Goal: Task Accomplishment & Management: Manage account settings

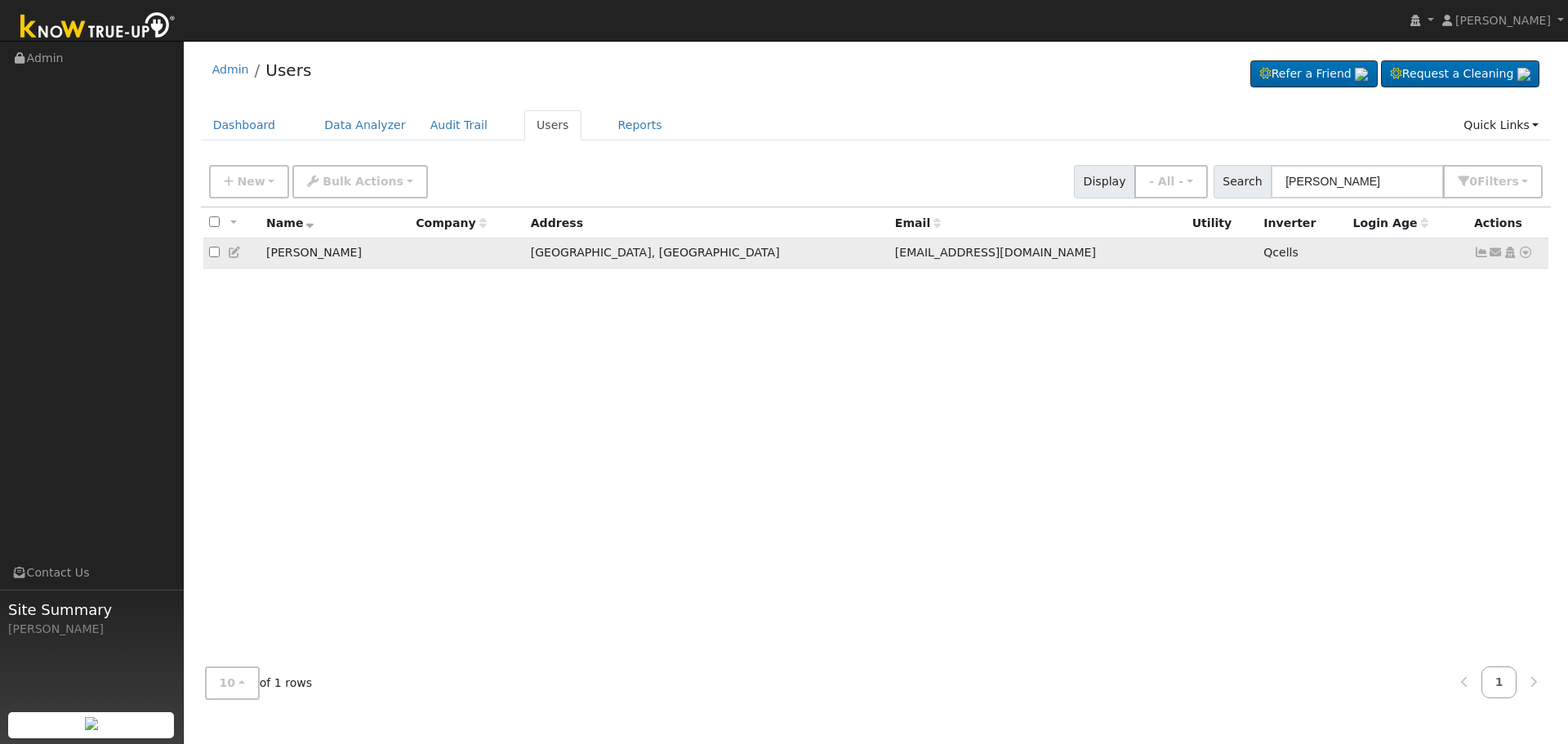
click at [1475, 258] on icon at bounding box center [1482, 252] width 15 height 11
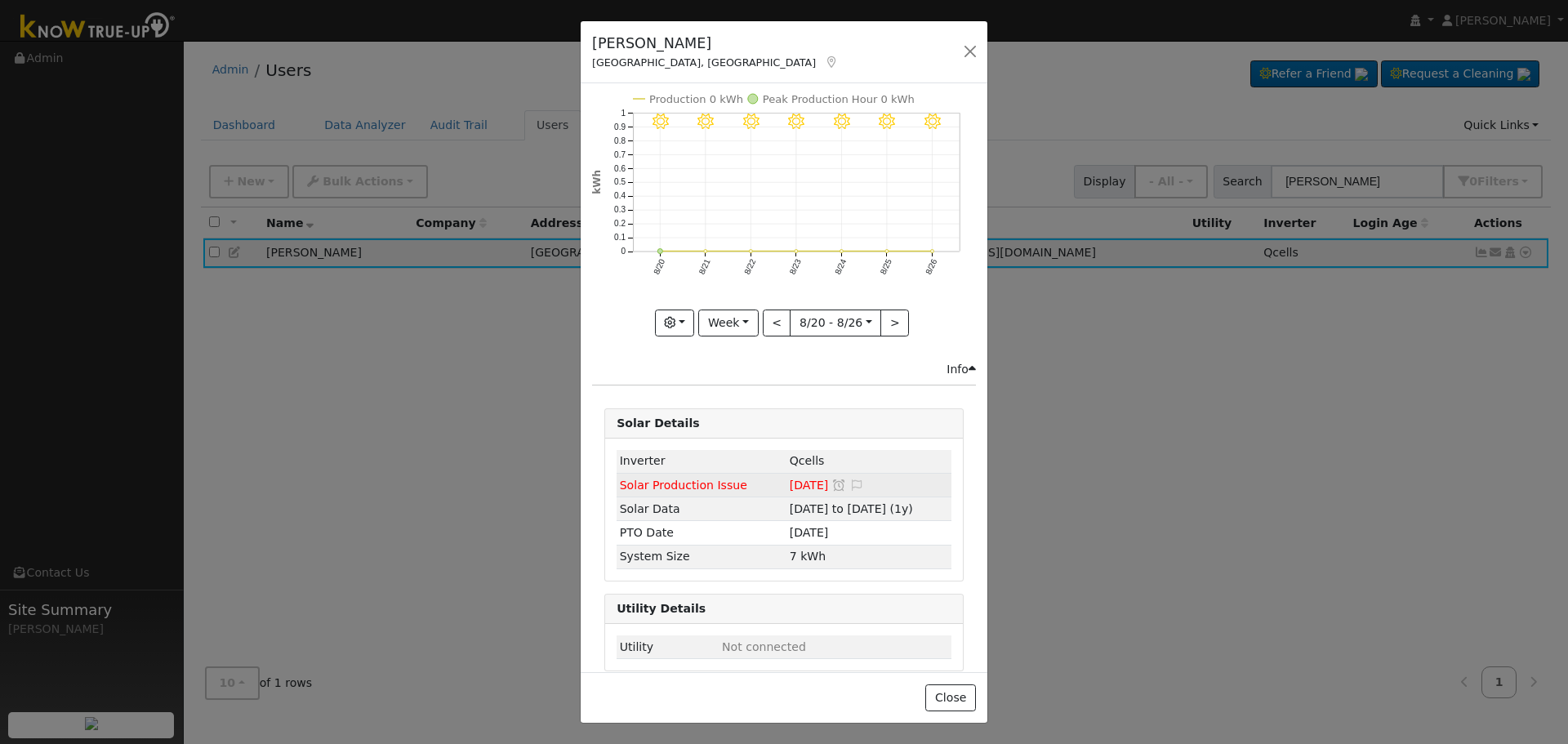
scroll to position [42, 0]
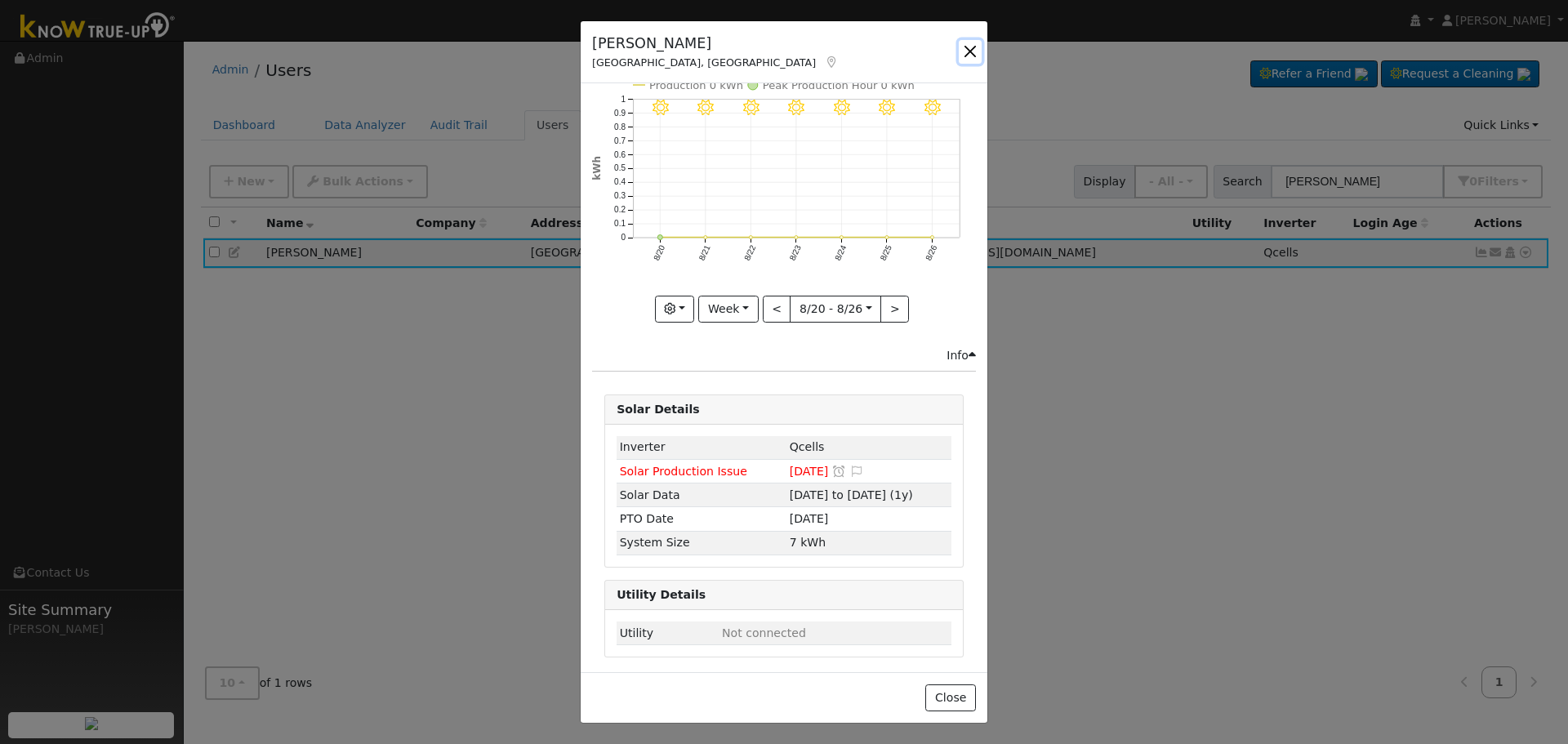
click at [962, 46] on button "button" at bounding box center [970, 51] width 22 height 22
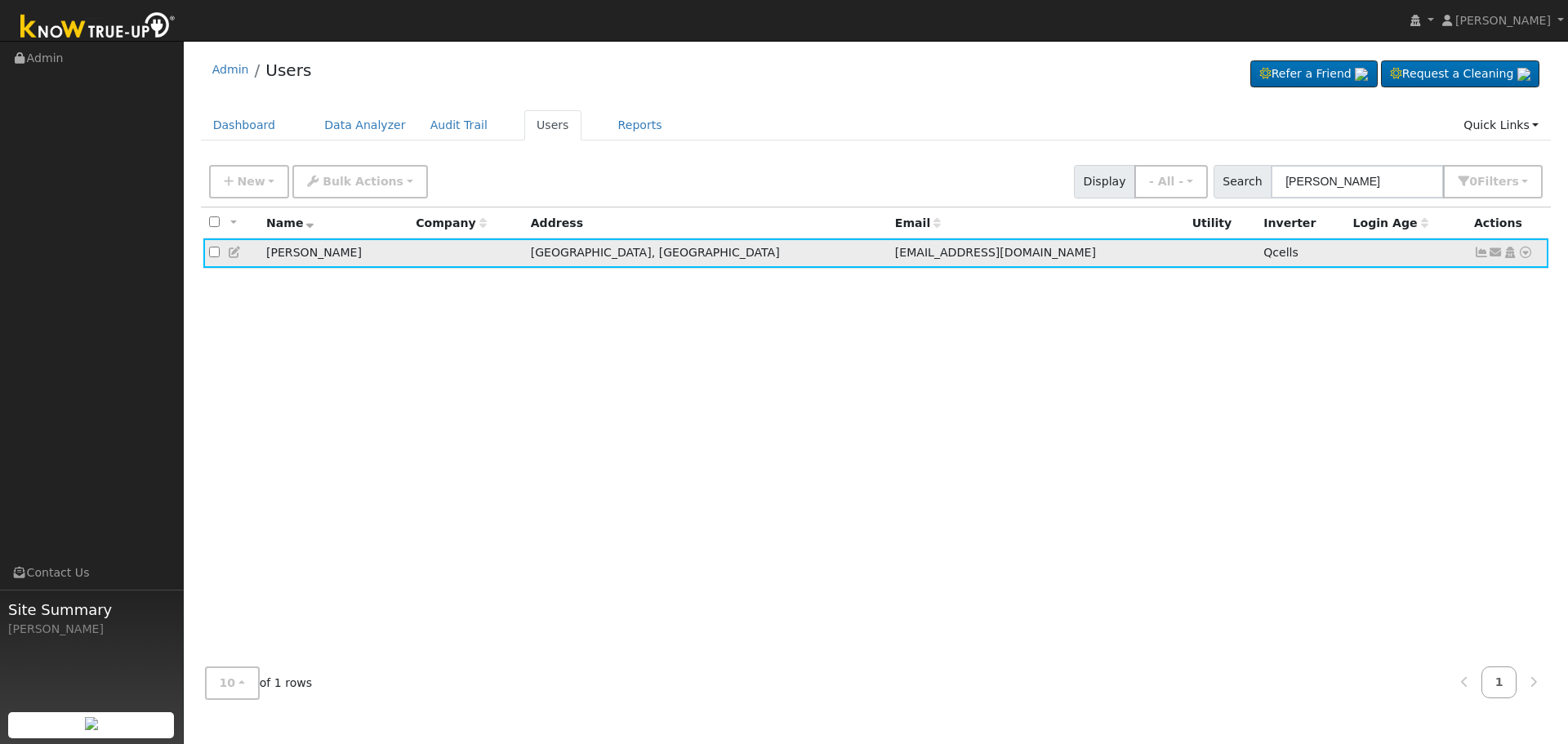
click at [1477, 251] on icon at bounding box center [1482, 252] width 15 height 11
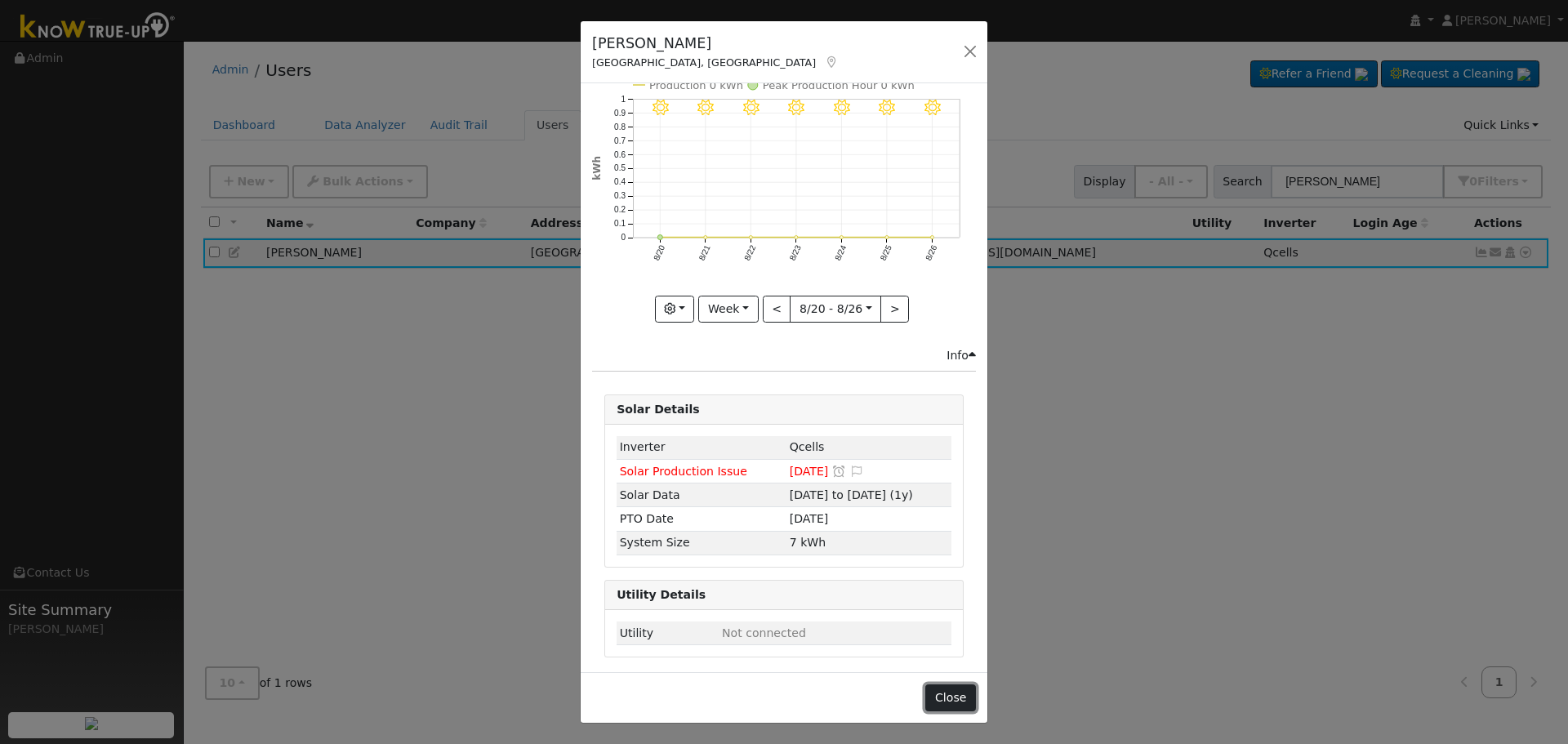
click at [957, 687] on button "Close" at bounding box center [949, 699] width 50 height 28
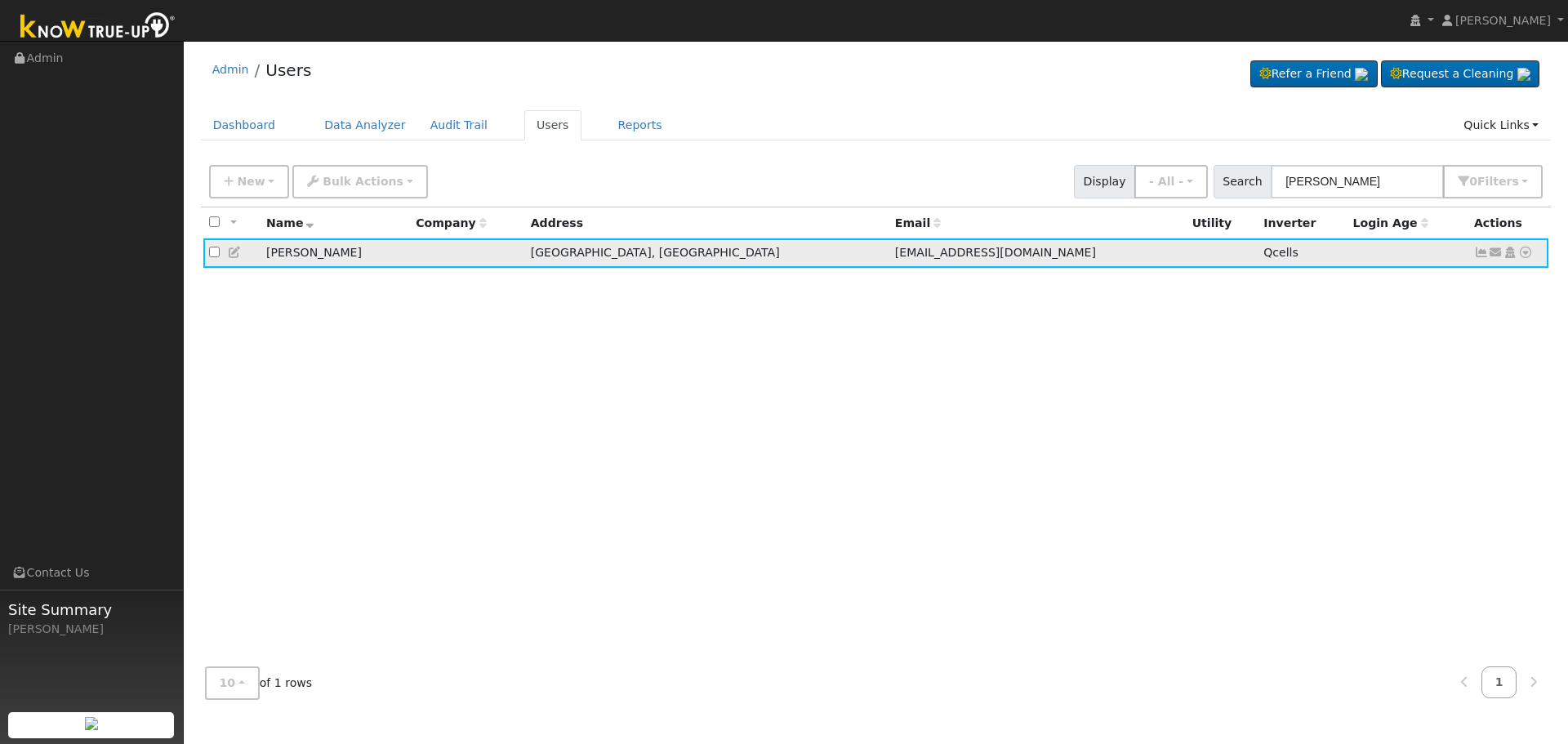
click at [1497, 257] on icon at bounding box center [1497, 252] width 15 height 11
click at [1378, 183] on input "[PERSON_NAME]" at bounding box center [1357, 182] width 173 height 34
drag, startPoint x: 1380, startPoint y: 182, endPoint x: 1033, endPoint y: 184, distance: 347.0
click at [1033, 183] on div "New Add User Quick Add Quick Connect Quick Convert Lead Bulk Actions Send Email…" at bounding box center [876, 179] width 1340 height 39
paste input "[PERSON_NAME]"
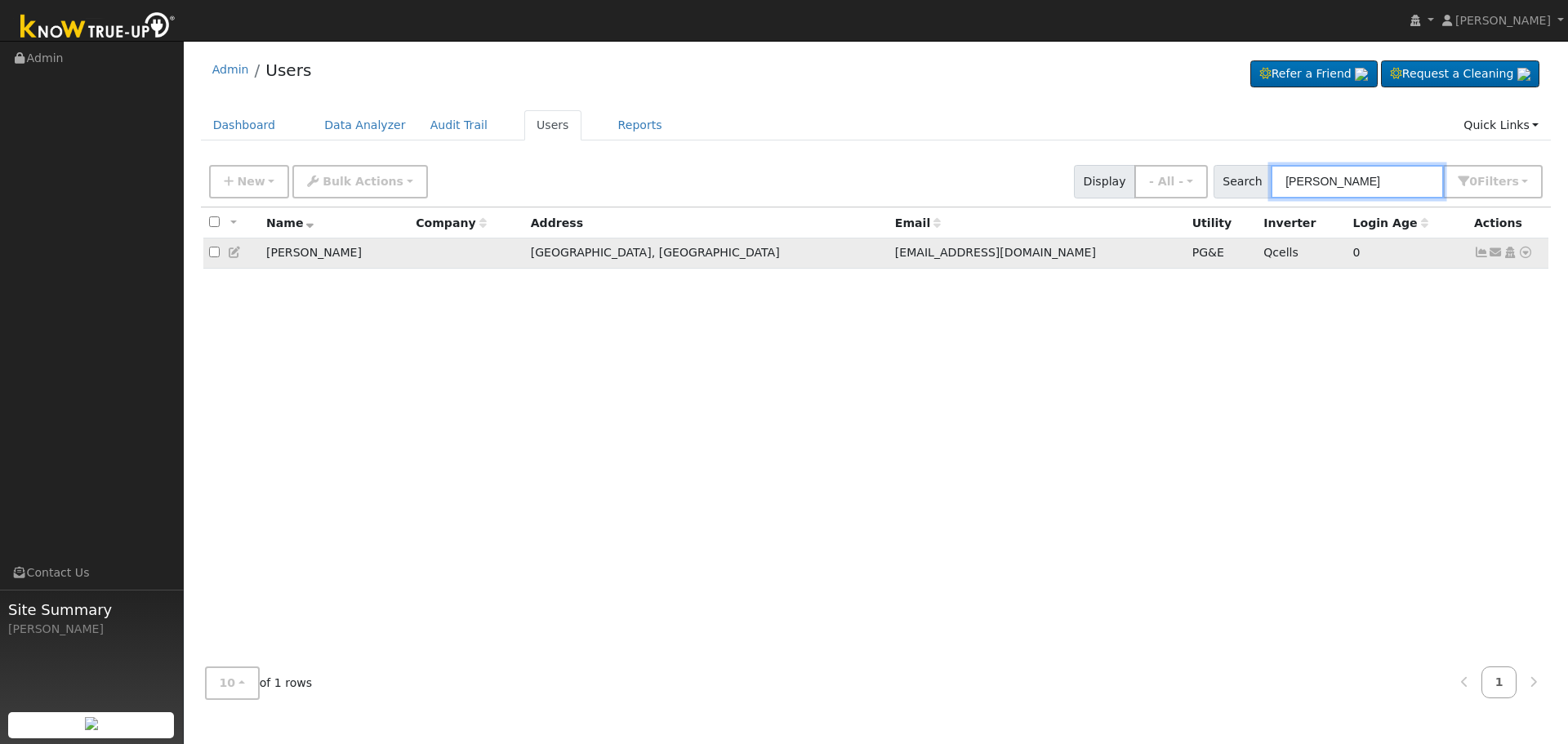
type input "[PERSON_NAME]"
click at [410, 263] on td "[PERSON_NAME]" at bounding box center [335, 253] width 150 height 30
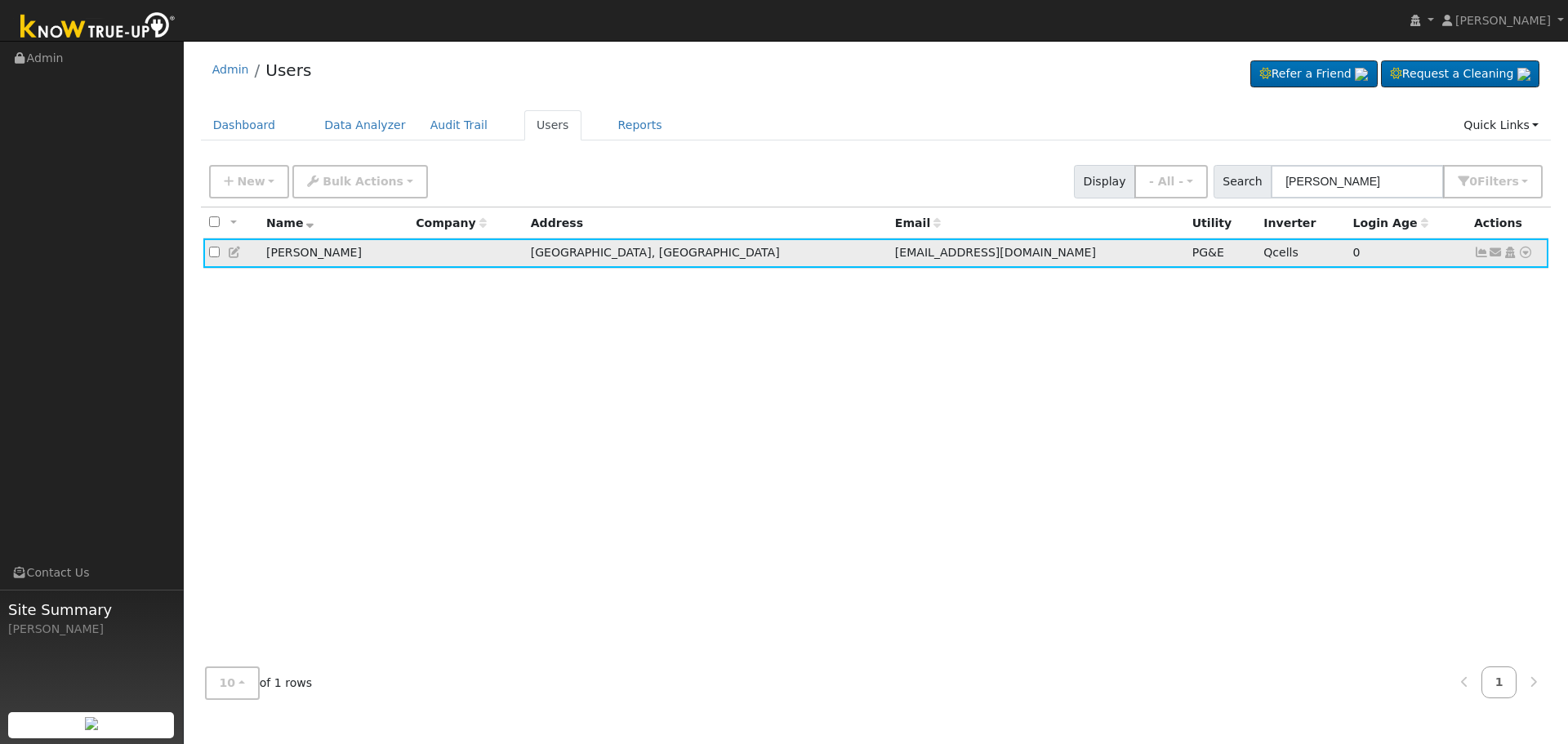
click at [410, 263] on td "[PERSON_NAME]" at bounding box center [335, 253] width 150 height 30
click at [1476, 253] on icon at bounding box center [1482, 252] width 15 height 11
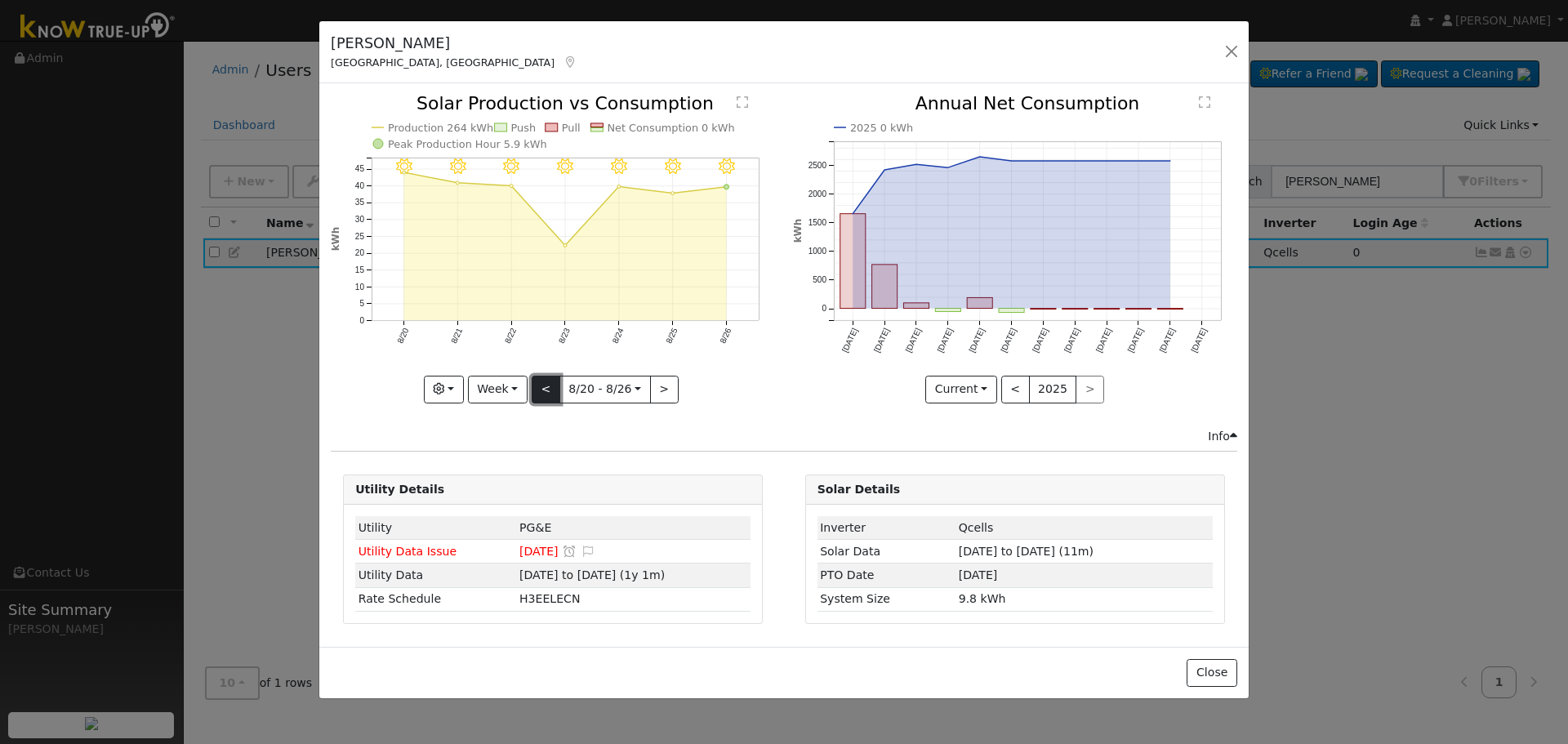
click at [547, 393] on button "<" at bounding box center [546, 390] width 29 height 28
click at [549, 393] on button "<" at bounding box center [546, 390] width 29 height 28
click at [662, 393] on button ">" at bounding box center [664, 390] width 29 height 28
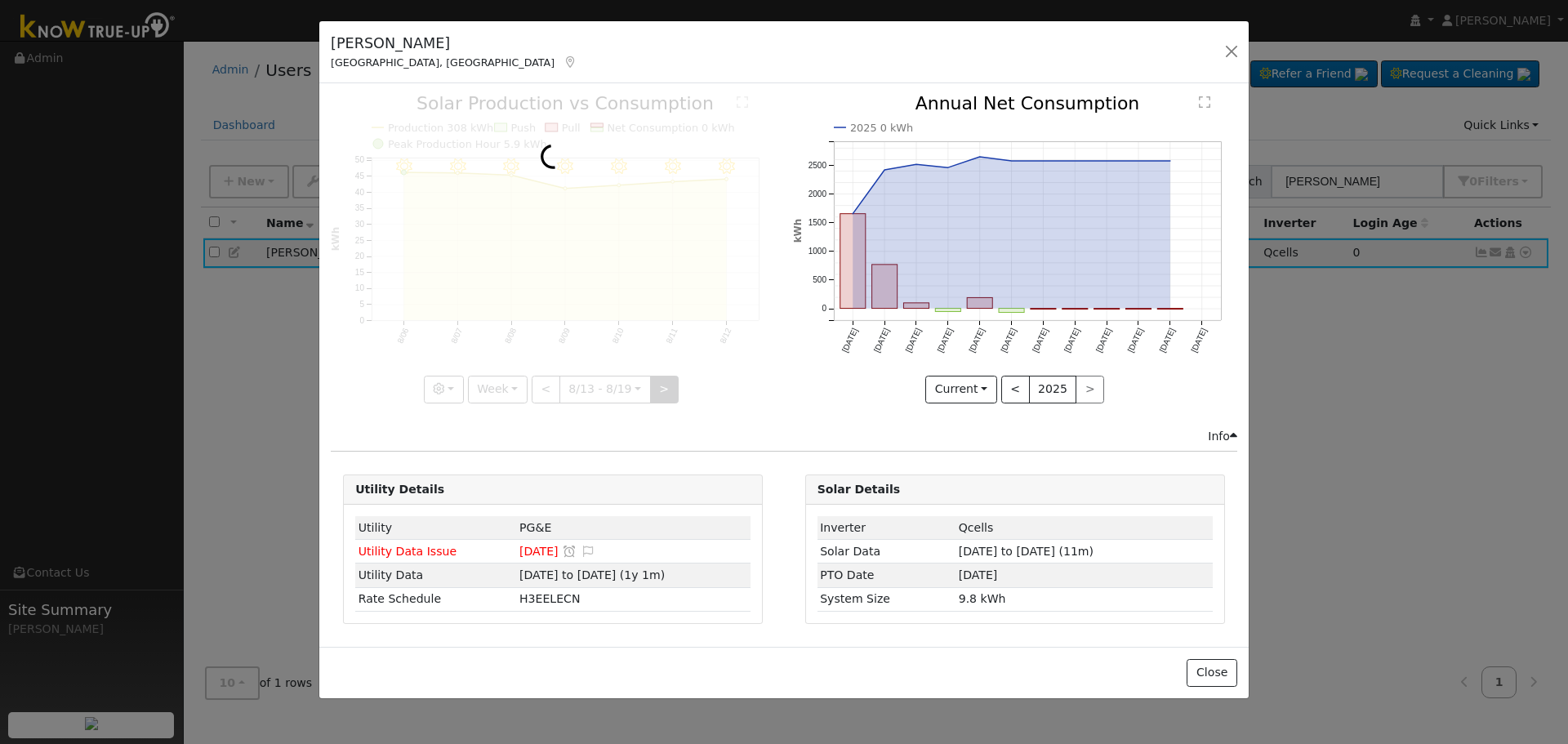
click at [662, 393] on div at bounding box center [553, 249] width 445 height 308
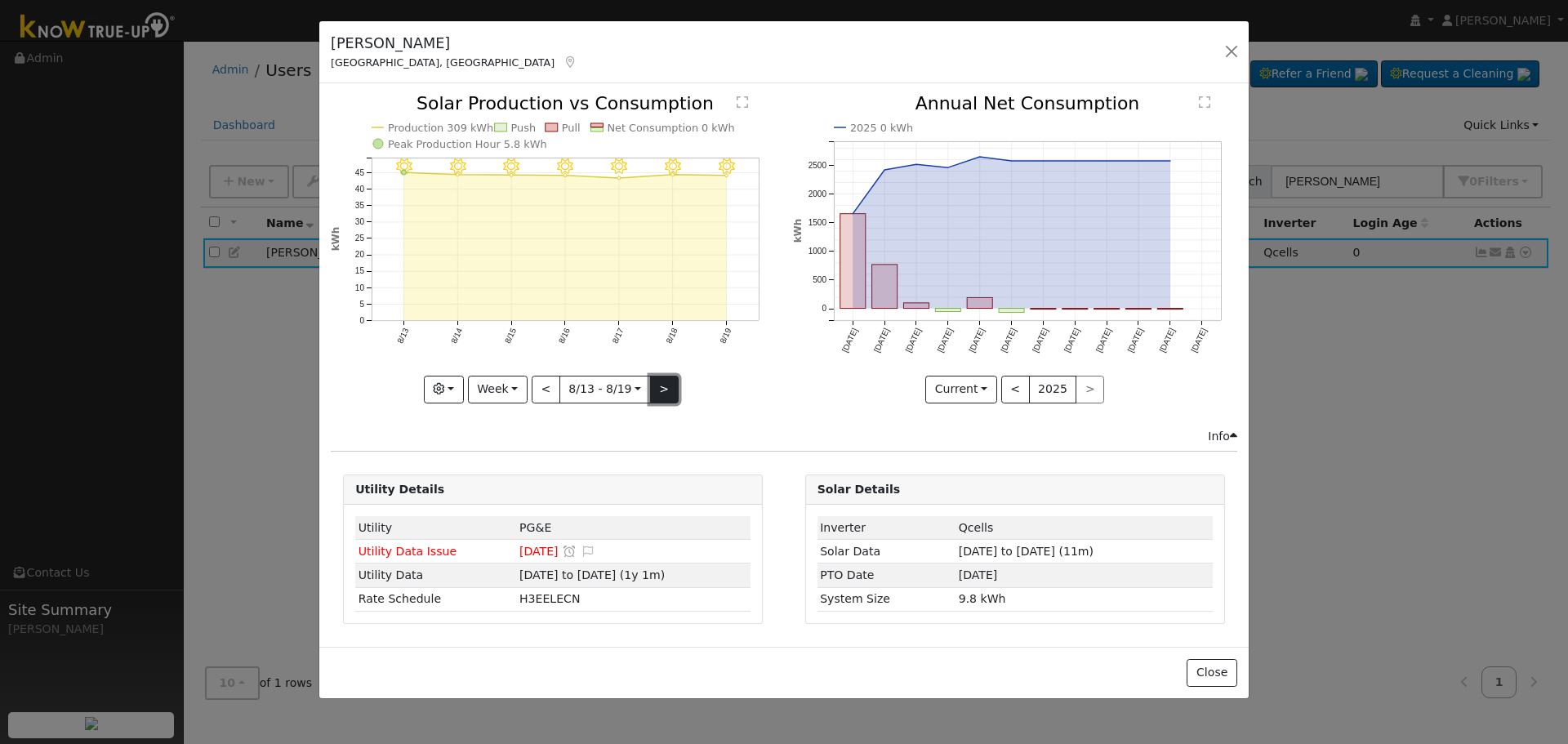
click at [668, 397] on button ">" at bounding box center [664, 390] width 29 height 28
click at [538, 384] on button "<" at bounding box center [546, 390] width 29 height 28
click at [544, 385] on button "<" at bounding box center [546, 390] width 29 height 28
click at [489, 399] on button "Week" at bounding box center [498, 390] width 60 height 28
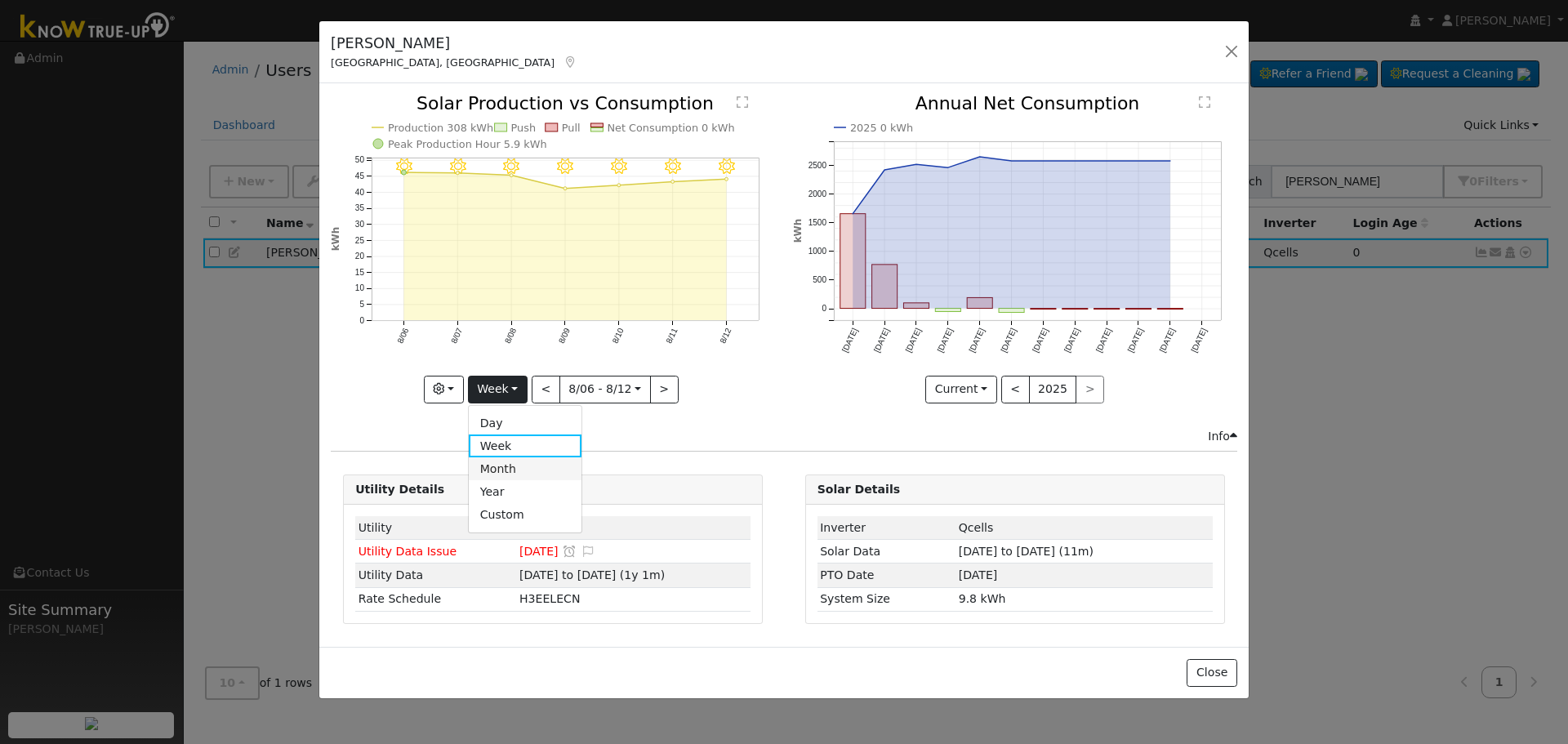
click at [547, 469] on link "Month" at bounding box center [526, 469] width 114 height 22
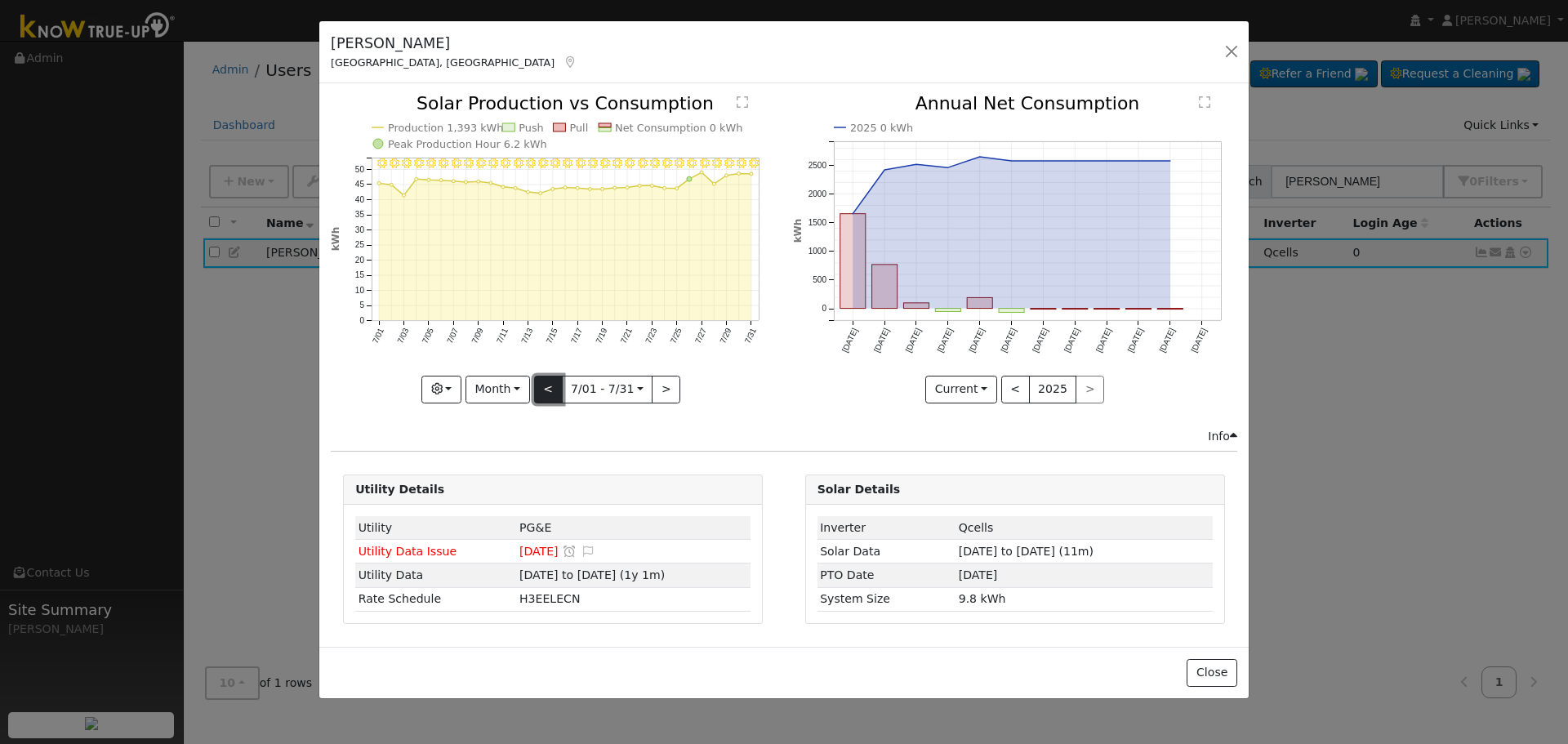
click at [560, 389] on button "<" at bounding box center [549, 390] width 29 height 28
click at [560, 390] on button "<" at bounding box center [549, 390] width 29 height 28
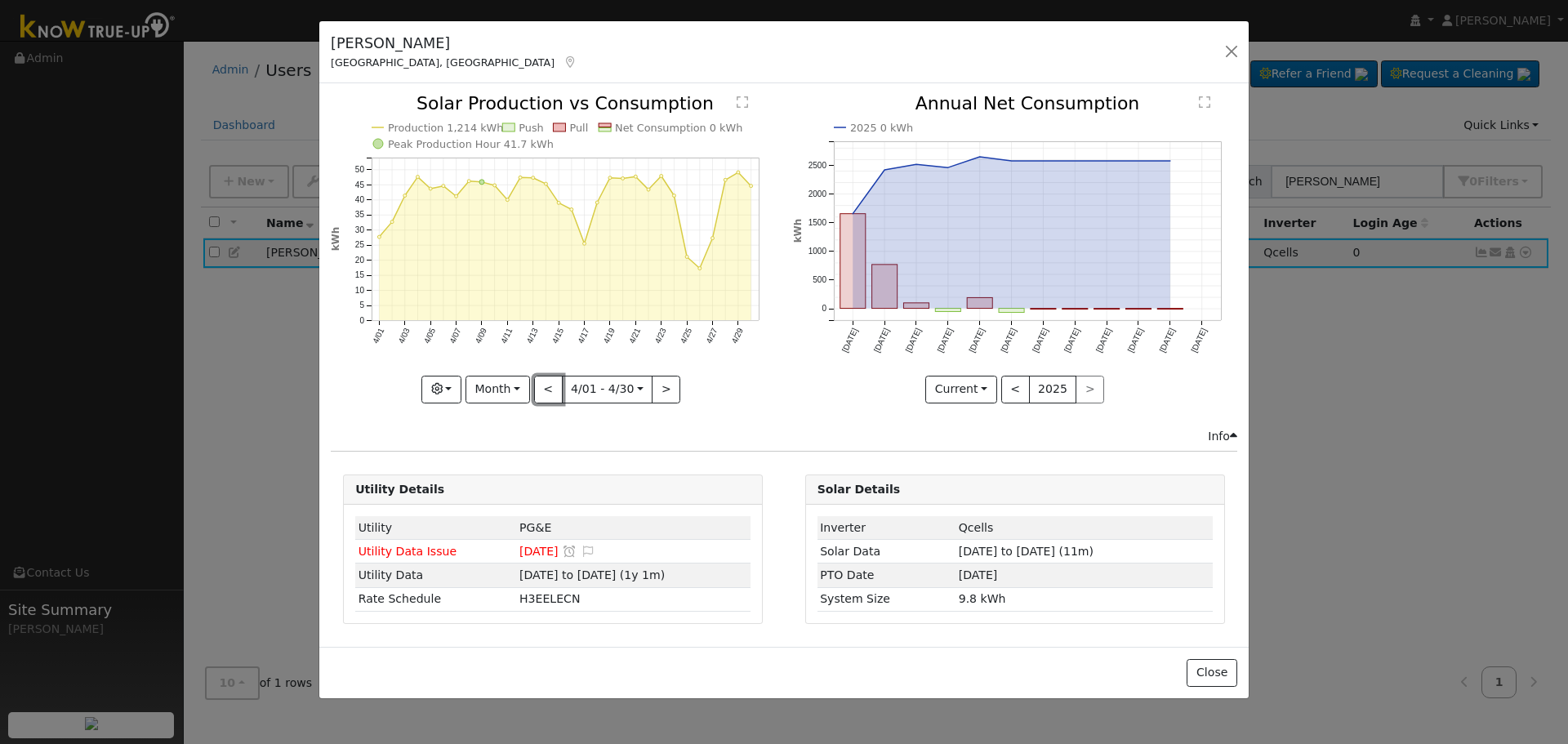
click at [560, 390] on button "<" at bounding box center [549, 390] width 29 height 28
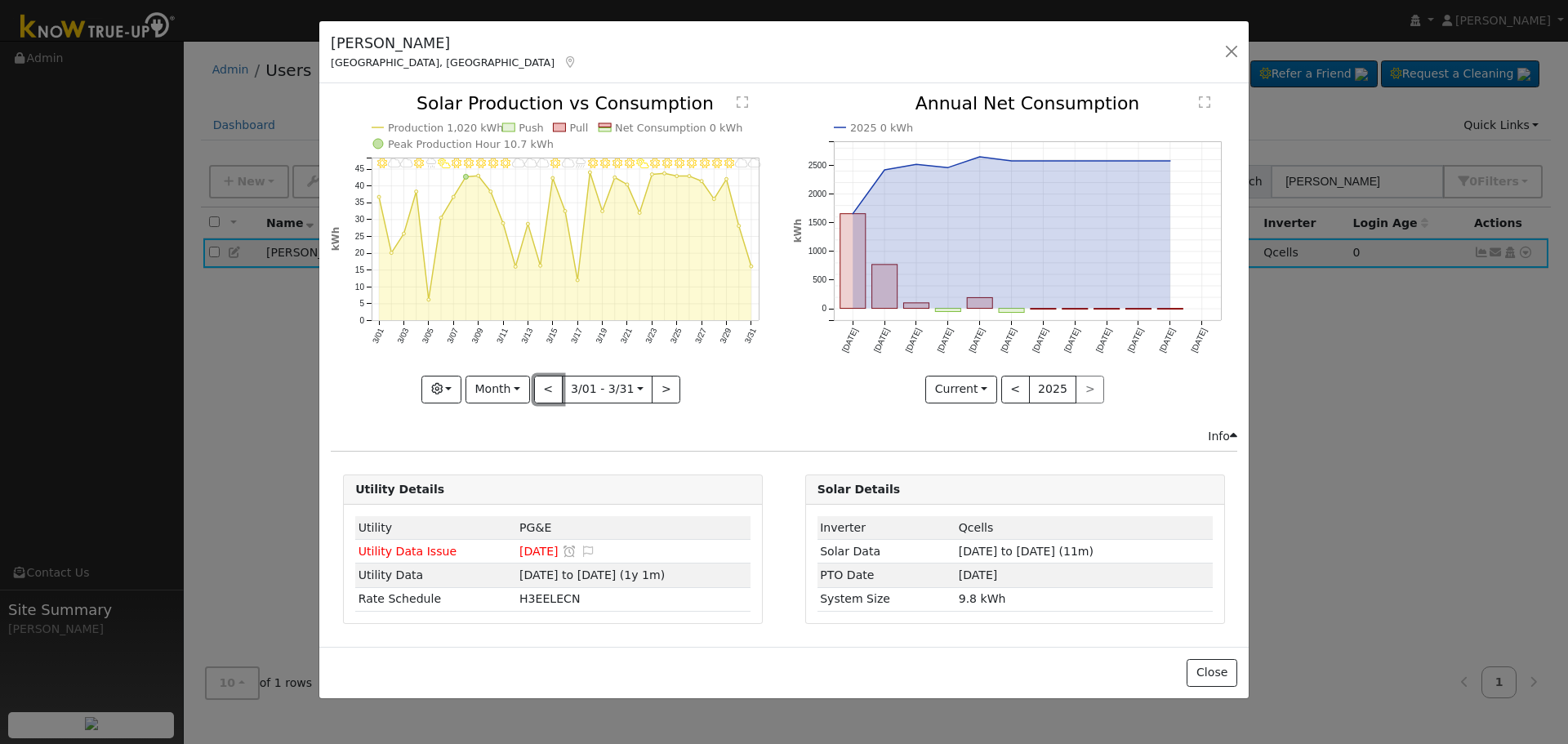
click at [560, 390] on button "<" at bounding box center [549, 390] width 29 height 28
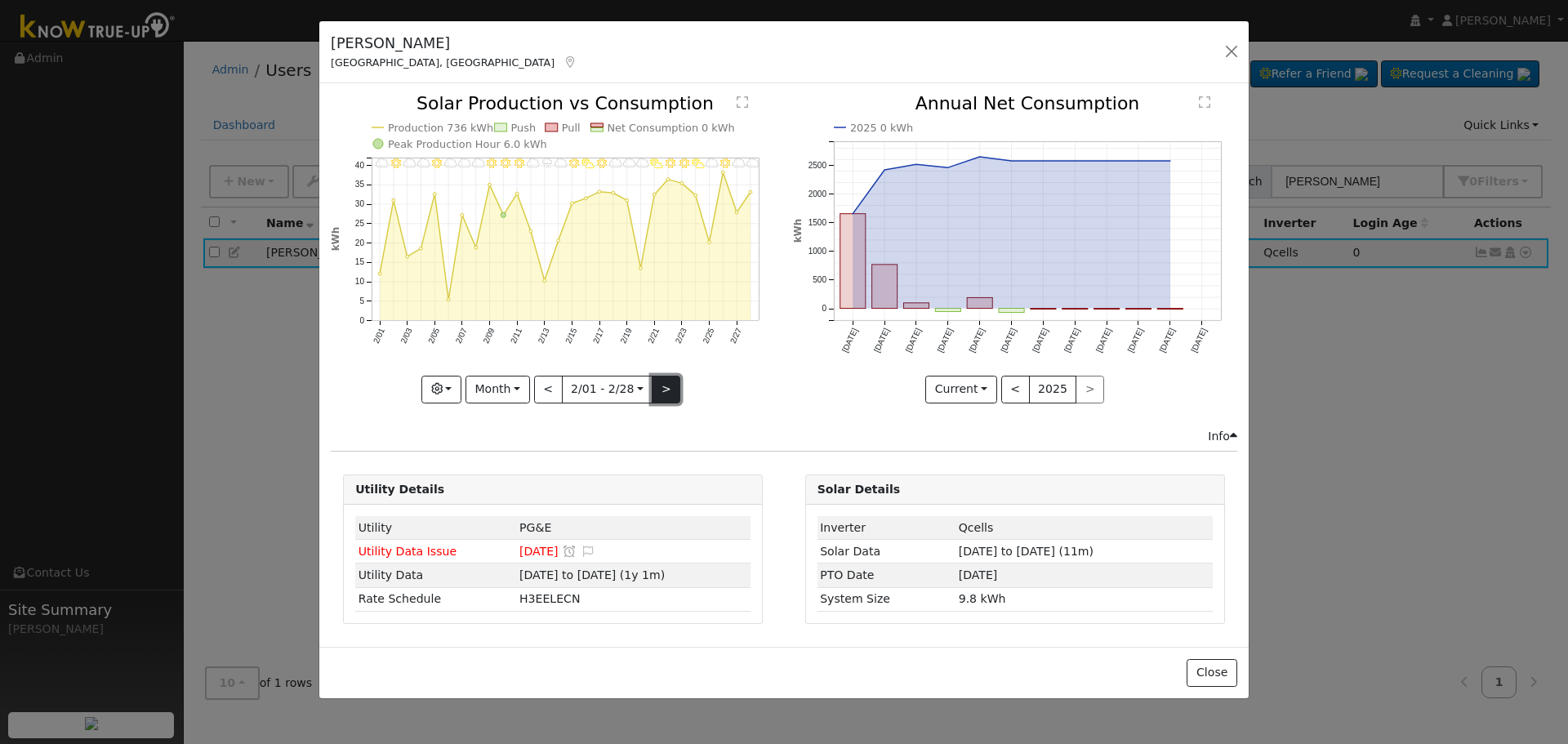
click at [652, 388] on button ">" at bounding box center [666, 390] width 29 height 28
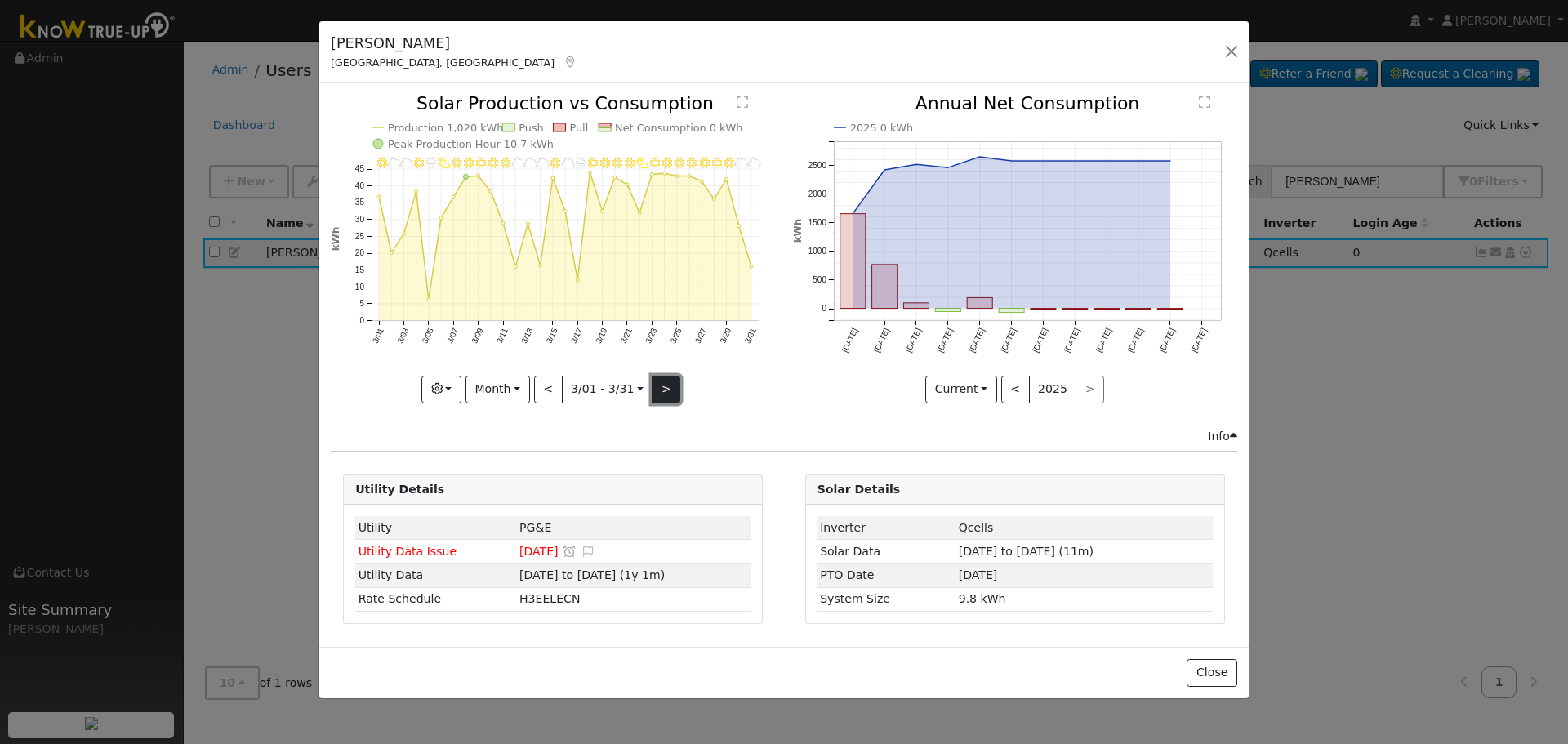
click at [652, 388] on button ">" at bounding box center [666, 390] width 29 height 28
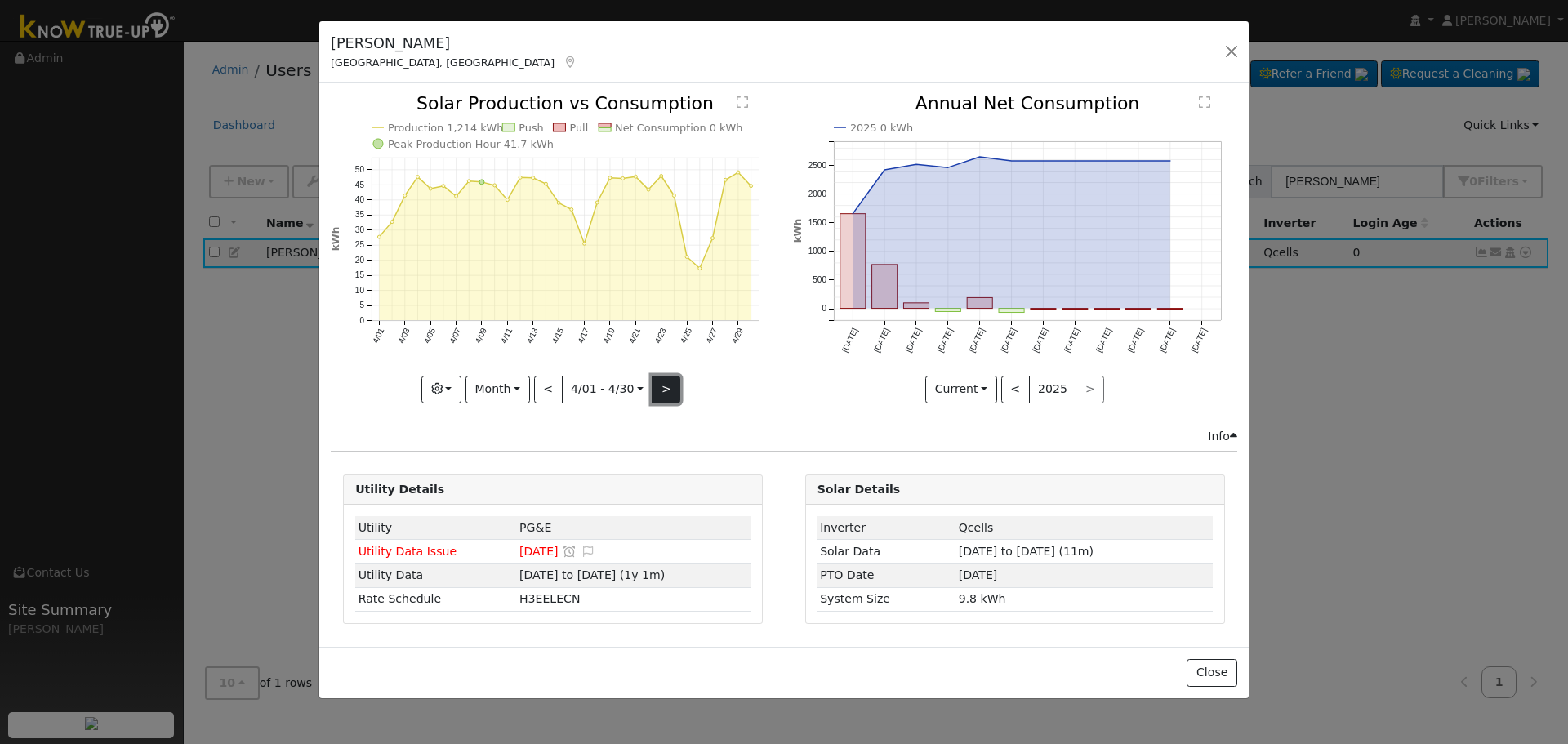
click at [652, 388] on button ">" at bounding box center [666, 390] width 29 height 28
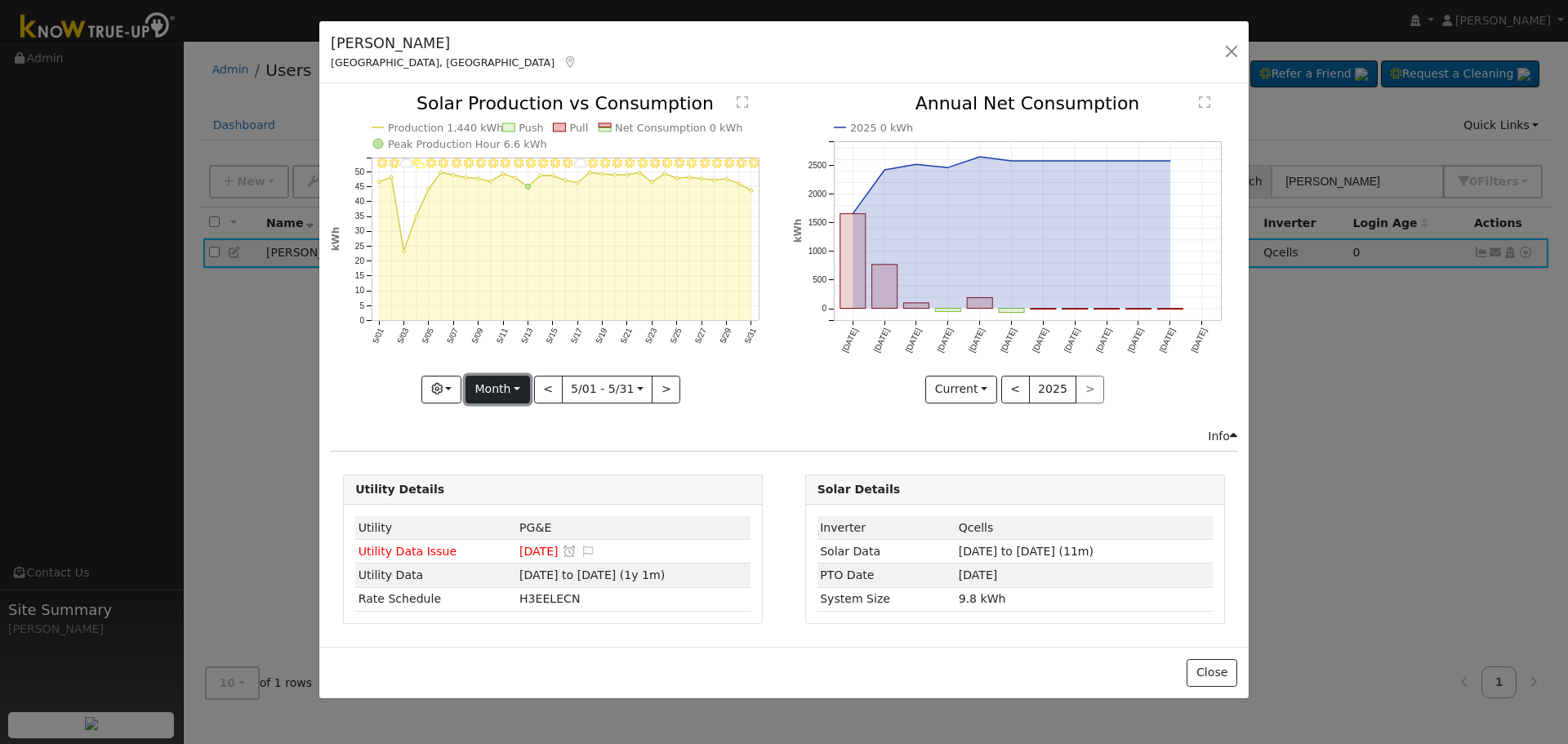
click at [514, 386] on button "Month" at bounding box center [497, 390] width 64 height 28
click at [523, 490] on link "Year" at bounding box center [523, 492] width 114 height 22
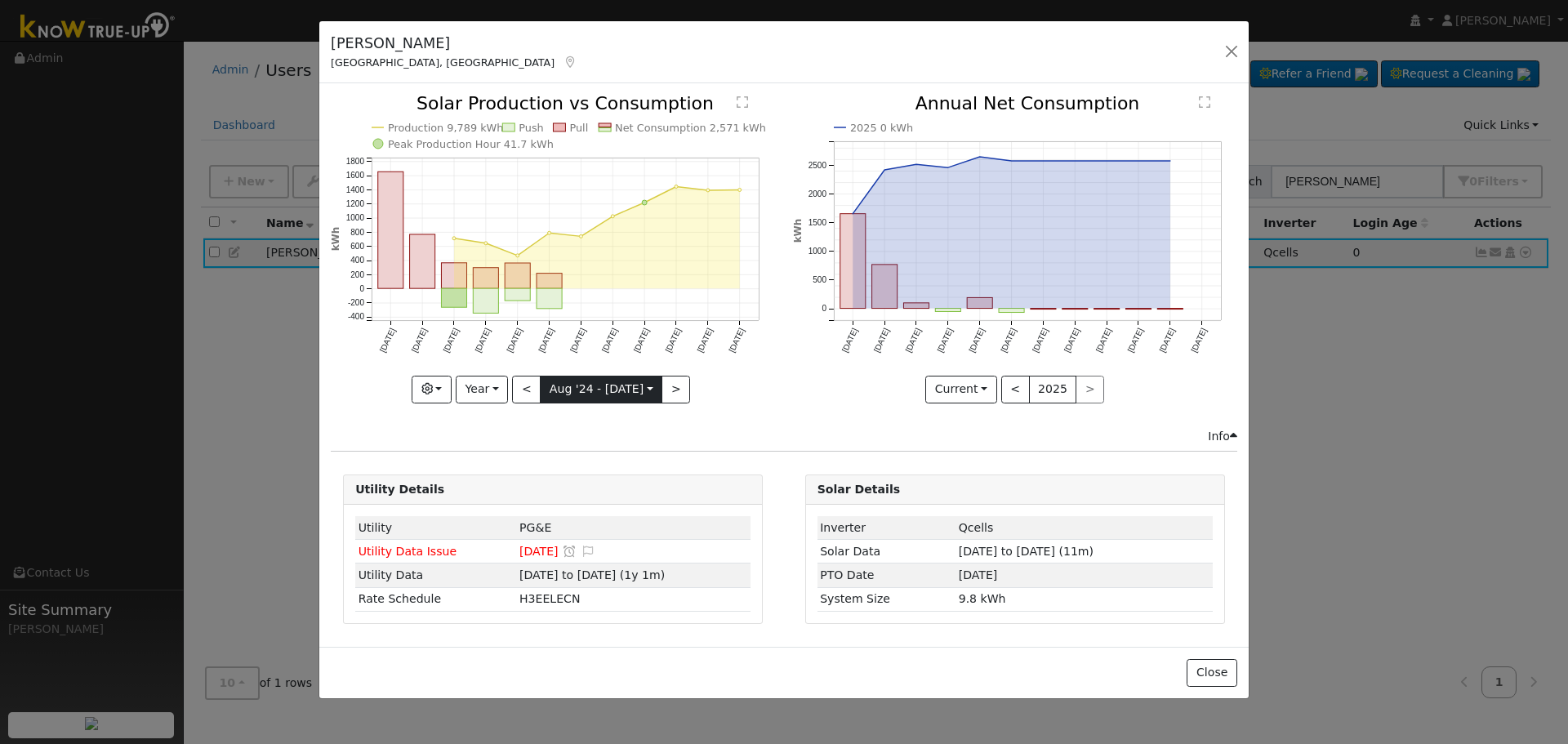
click at [613, 384] on input "[DATE]" at bounding box center [601, 390] width 121 height 26
drag, startPoint x: 732, startPoint y: 382, endPoint x: 651, endPoint y: 378, distance: 81.1
click at [730, 382] on icon "Production 9,789 kWh Push Pull Net Consumption 2,571 kWh Peak Production Hour 4…" at bounding box center [553, 248] width 445 height 307
click at [499, 387] on button "Year" at bounding box center [482, 390] width 52 height 28
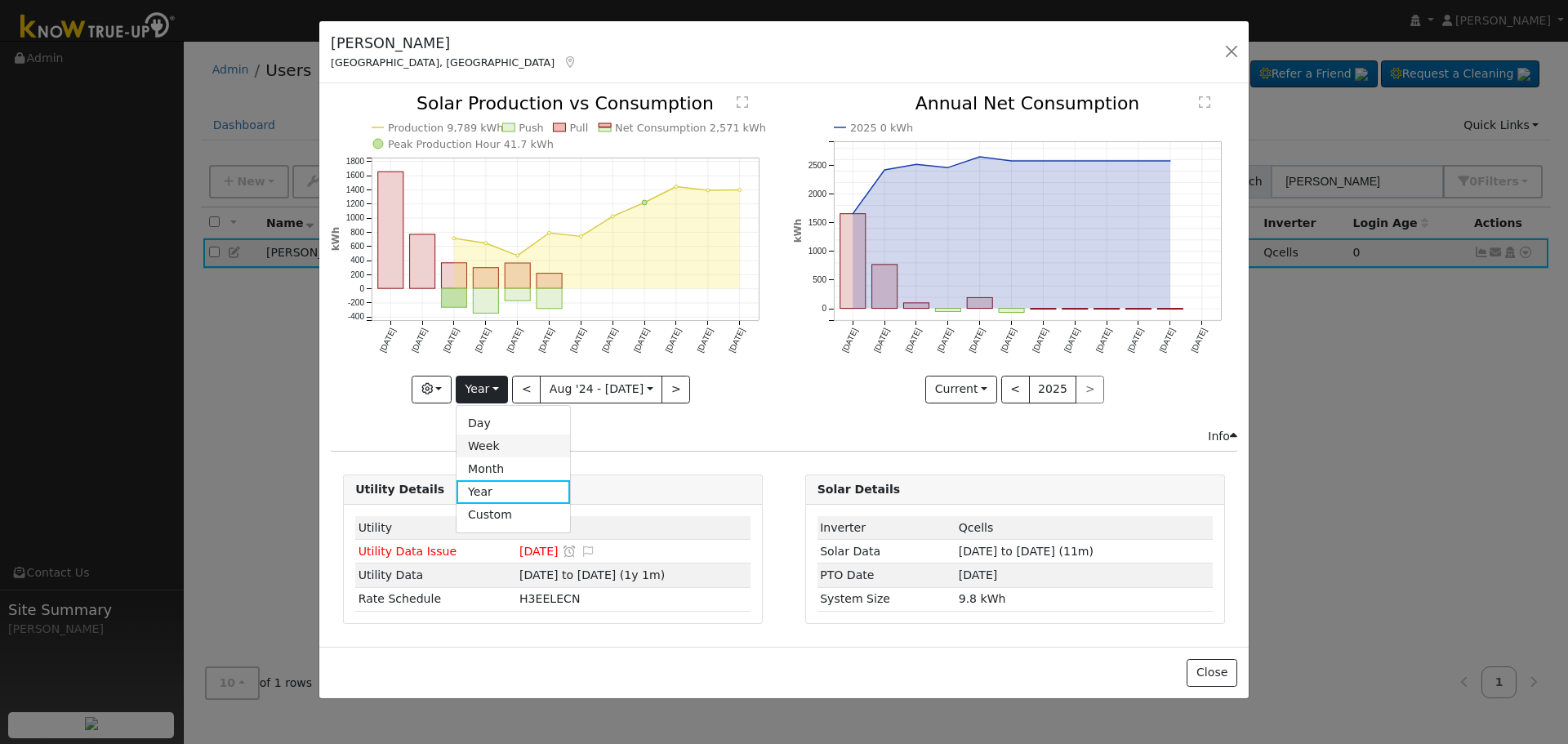
click at [496, 439] on link "Week" at bounding box center [514, 446] width 114 height 22
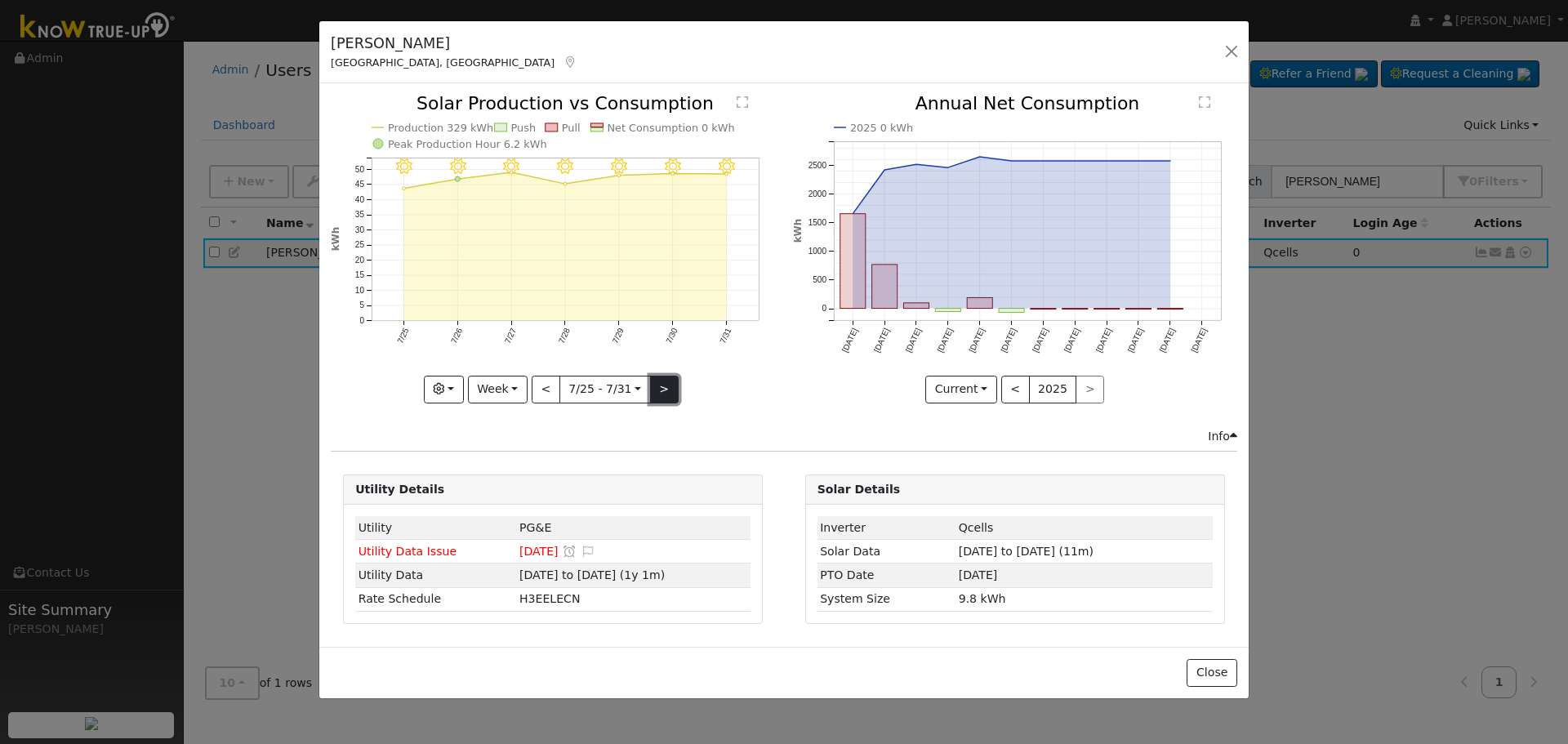
click at [667, 388] on button ">" at bounding box center [664, 390] width 29 height 28
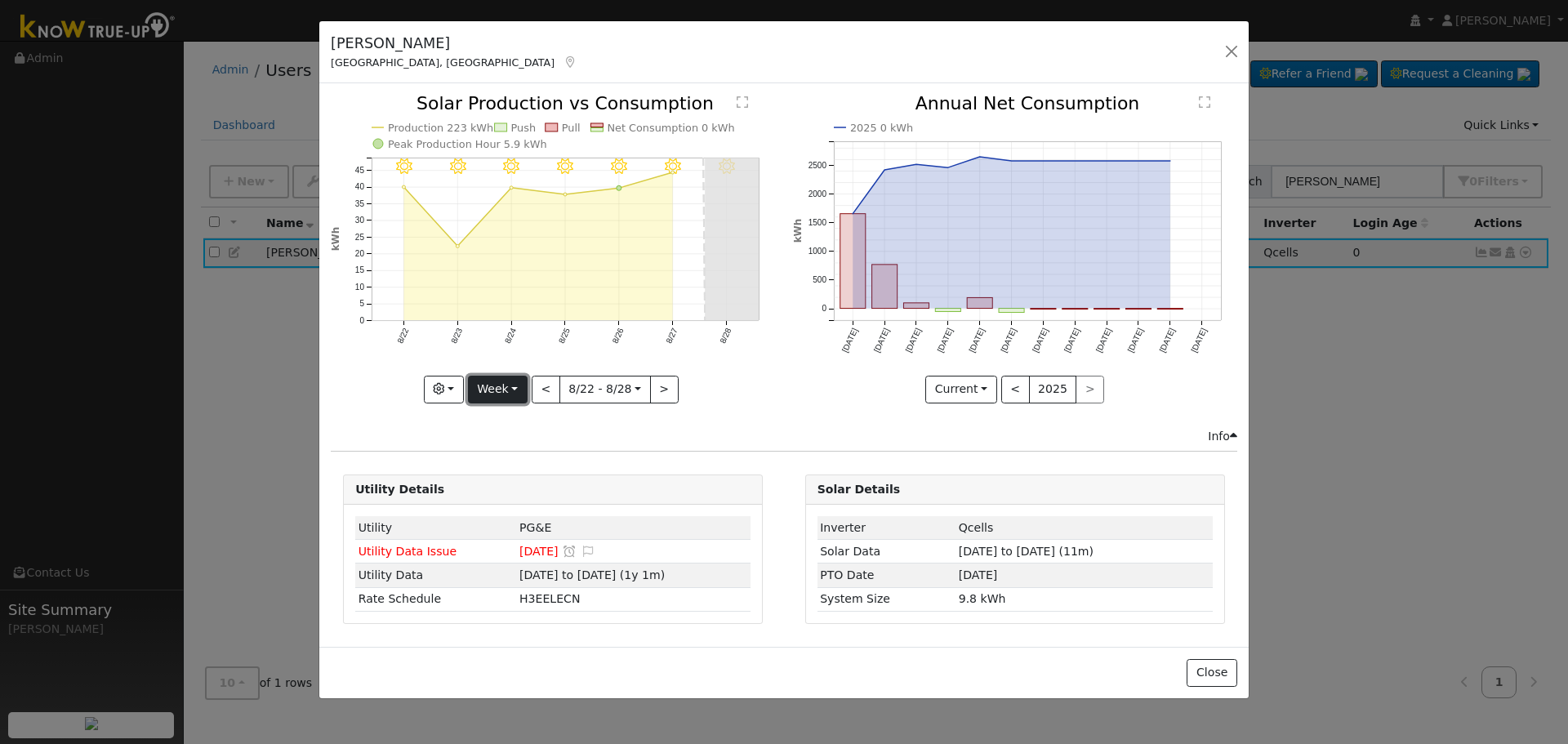
click at [505, 389] on button "Week" at bounding box center [498, 390] width 60 height 28
click at [535, 487] on link "Year" at bounding box center [526, 492] width 114 height 22
type input "[DATE]"
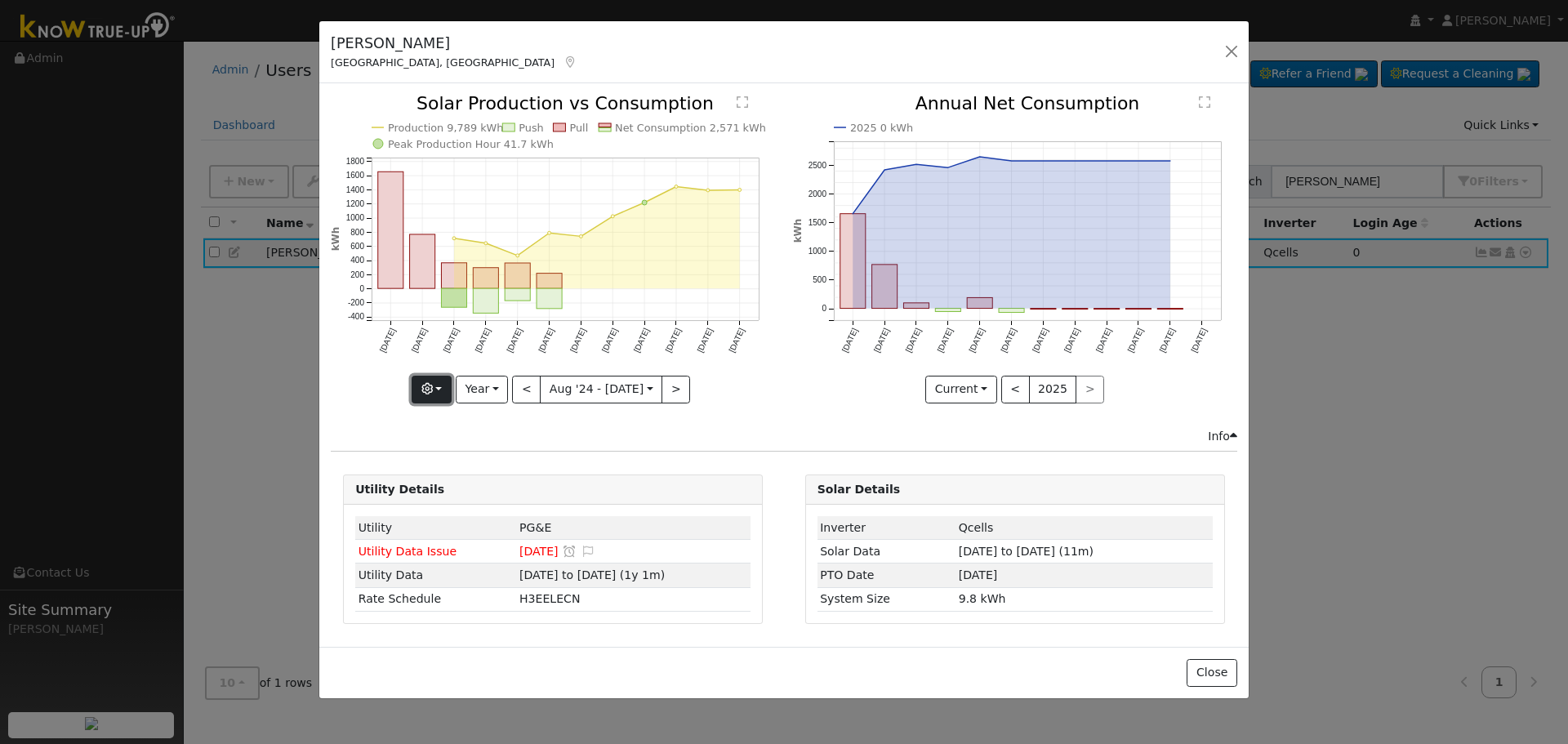
click at [449, 389] on button "button" at bounding box center [432, 390] width 40 height 28
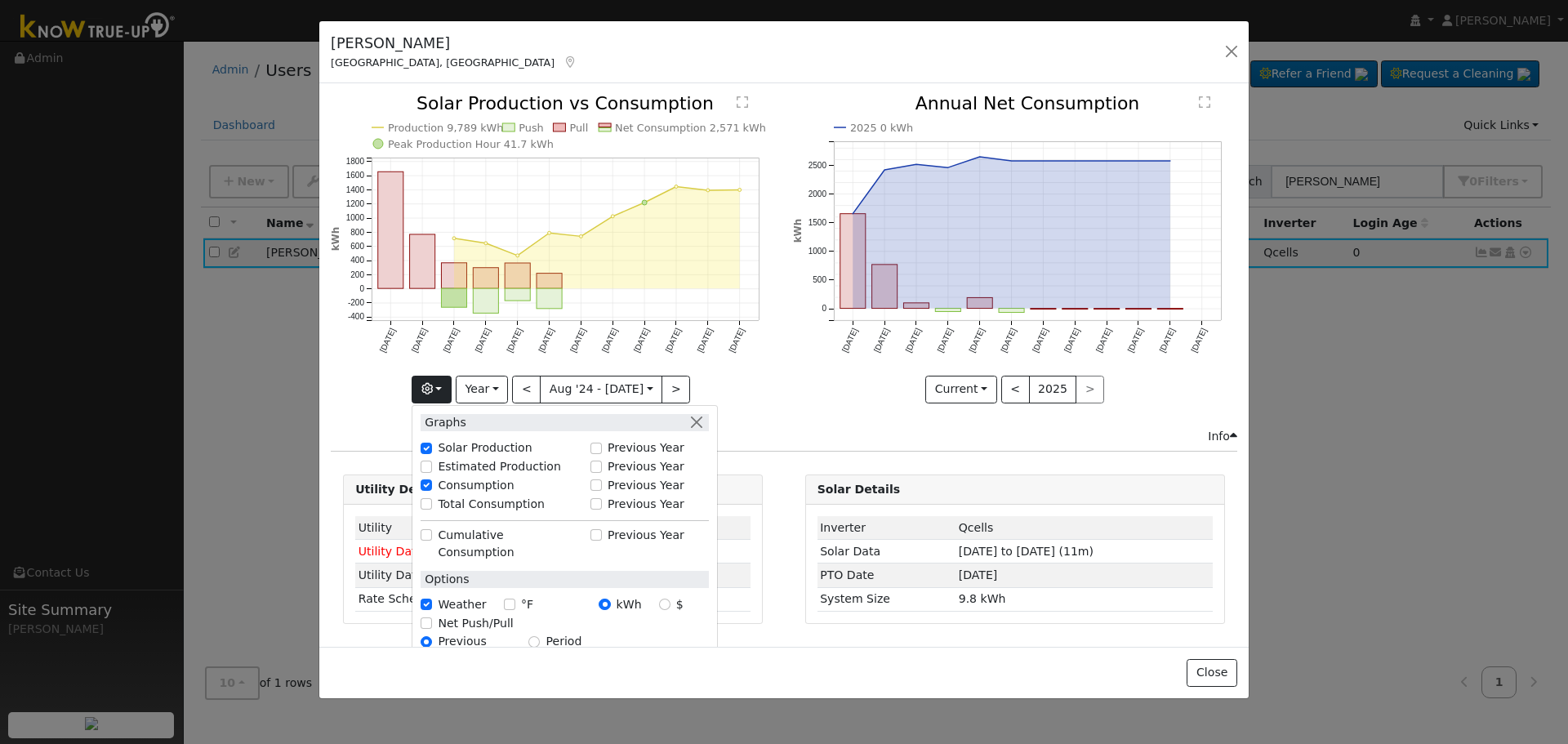
click at [804, 417] on div "2025 0 kWh [DATE] Sep '[DATE] Nov '[DATE] Jan '[DATE] Mar '[DATE] May '[DATE] […" at bounding box center [1015, 261] width 462 height 333
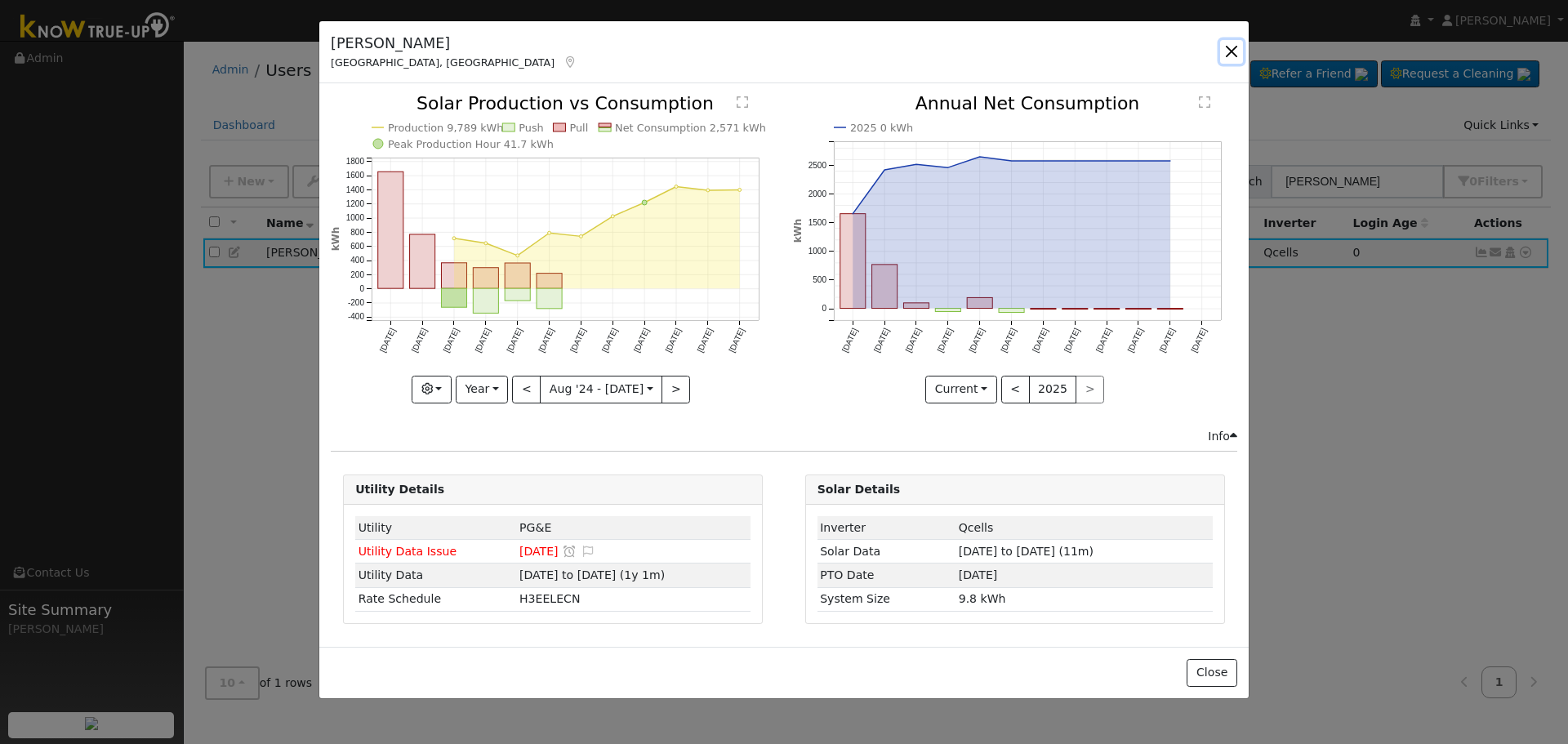
click at [1233, 55] on button "button" at bounding box center [1232, 51] width 22 height 22
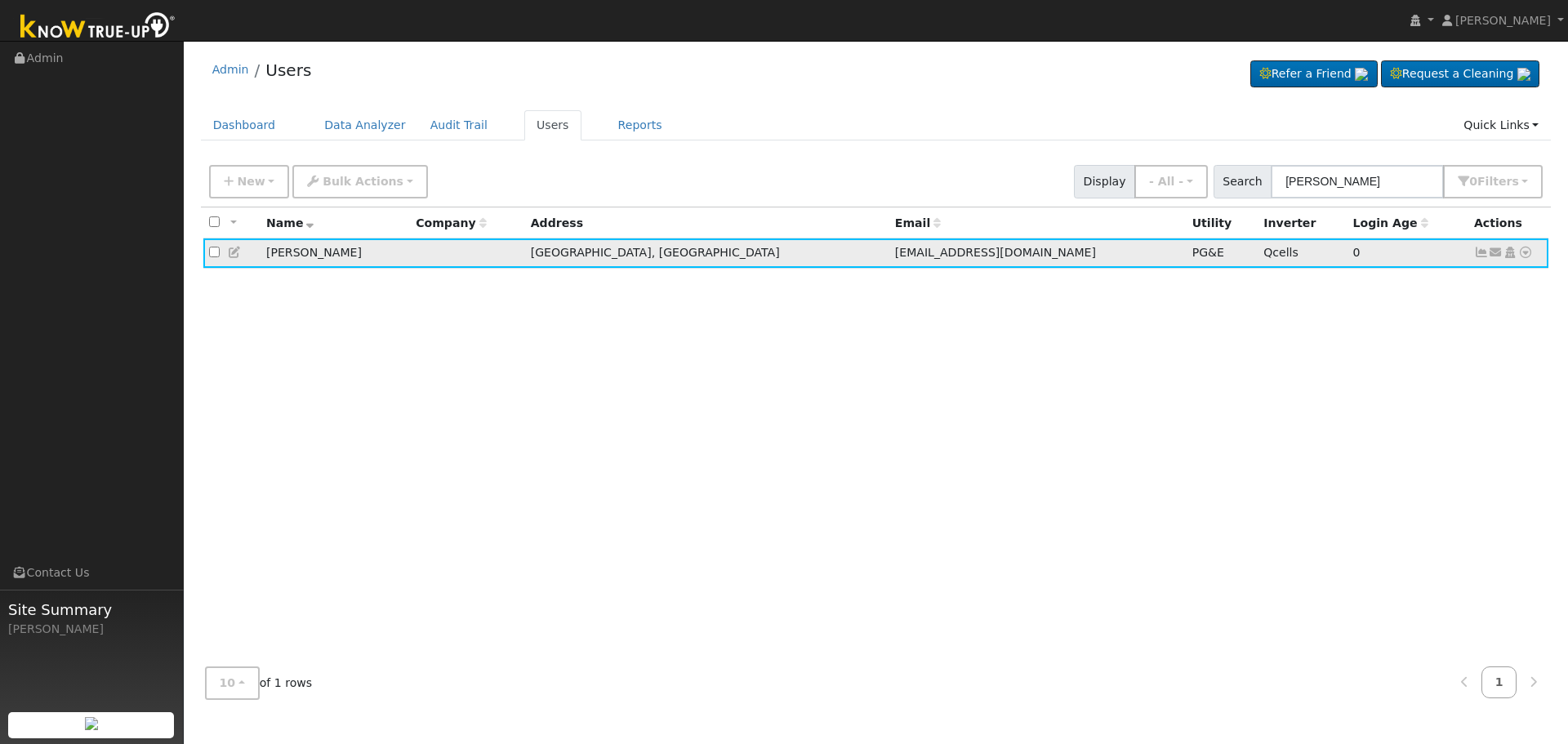
click at [1522, 247] on link at bounding box center [1526, 252] width 15 height 17
drag, startPoint x: 762, startPoint y: 354, endPoint x: 756, endPoint y: 329, distance: 25.7
click at [765, 354] on div "All None All on page None on page Name Company Address Email Utility Inverter L…" at bounding box center [877, 431] width 1351 height 447
click at [234, 253] on icon at bounding box center [235, 252] width 15 height 11
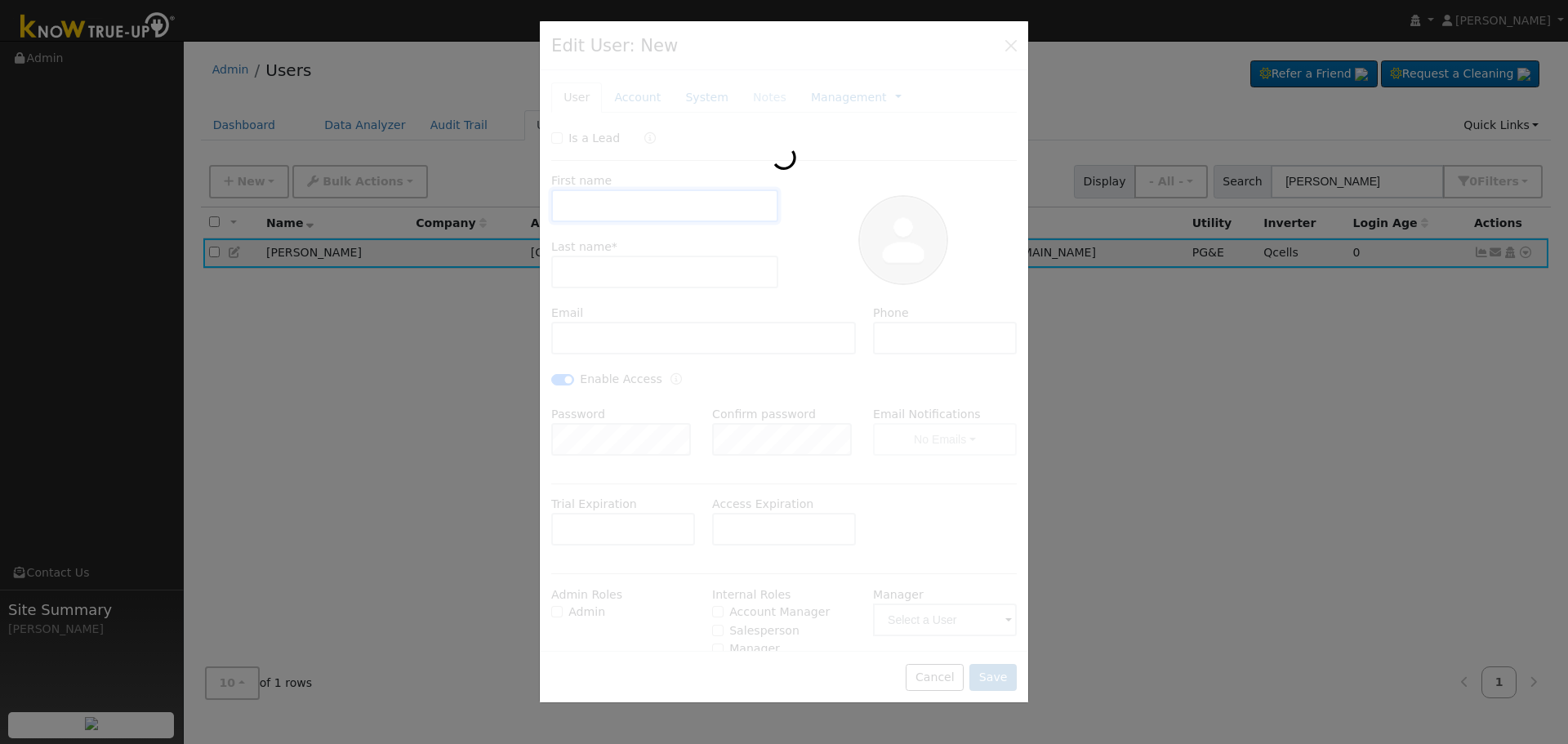
type input "[DATE]"
type input "[PERSON_NAME]"
type input "[EMAIL_ADDRESS][DOMAIN_NAME]"
type input "[PHONE_NUMBER]"
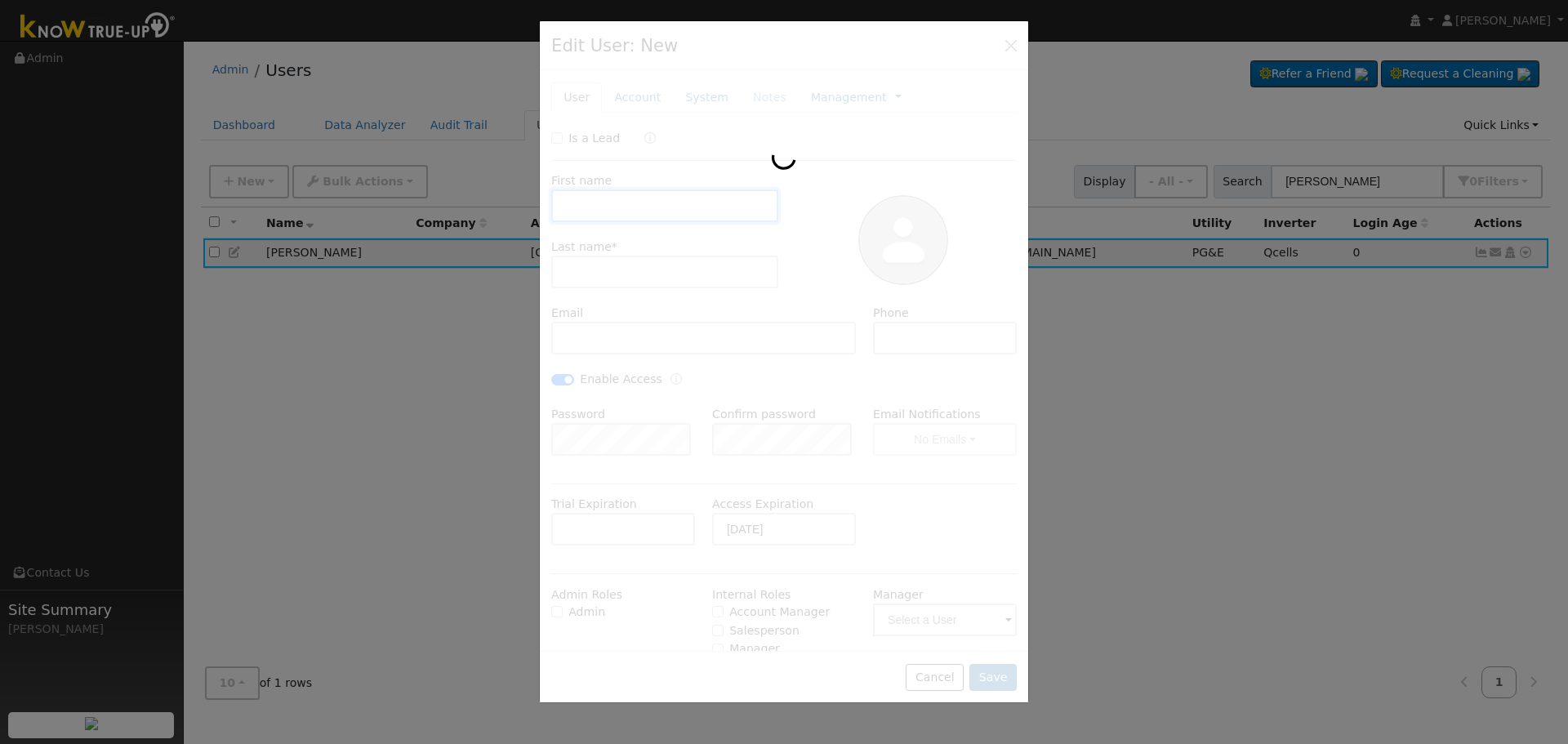
checkbox input "true"
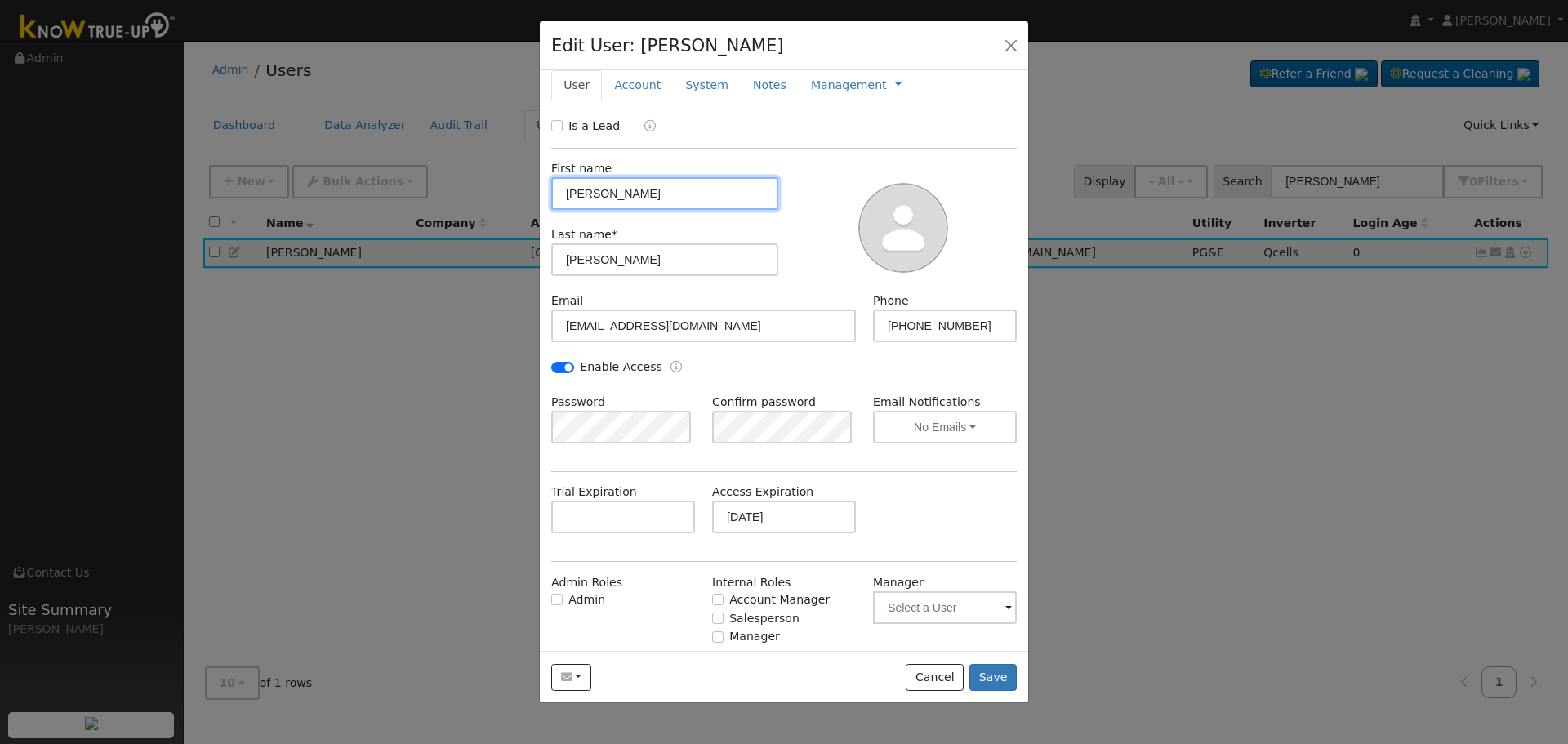
scroll to position [0, 0]
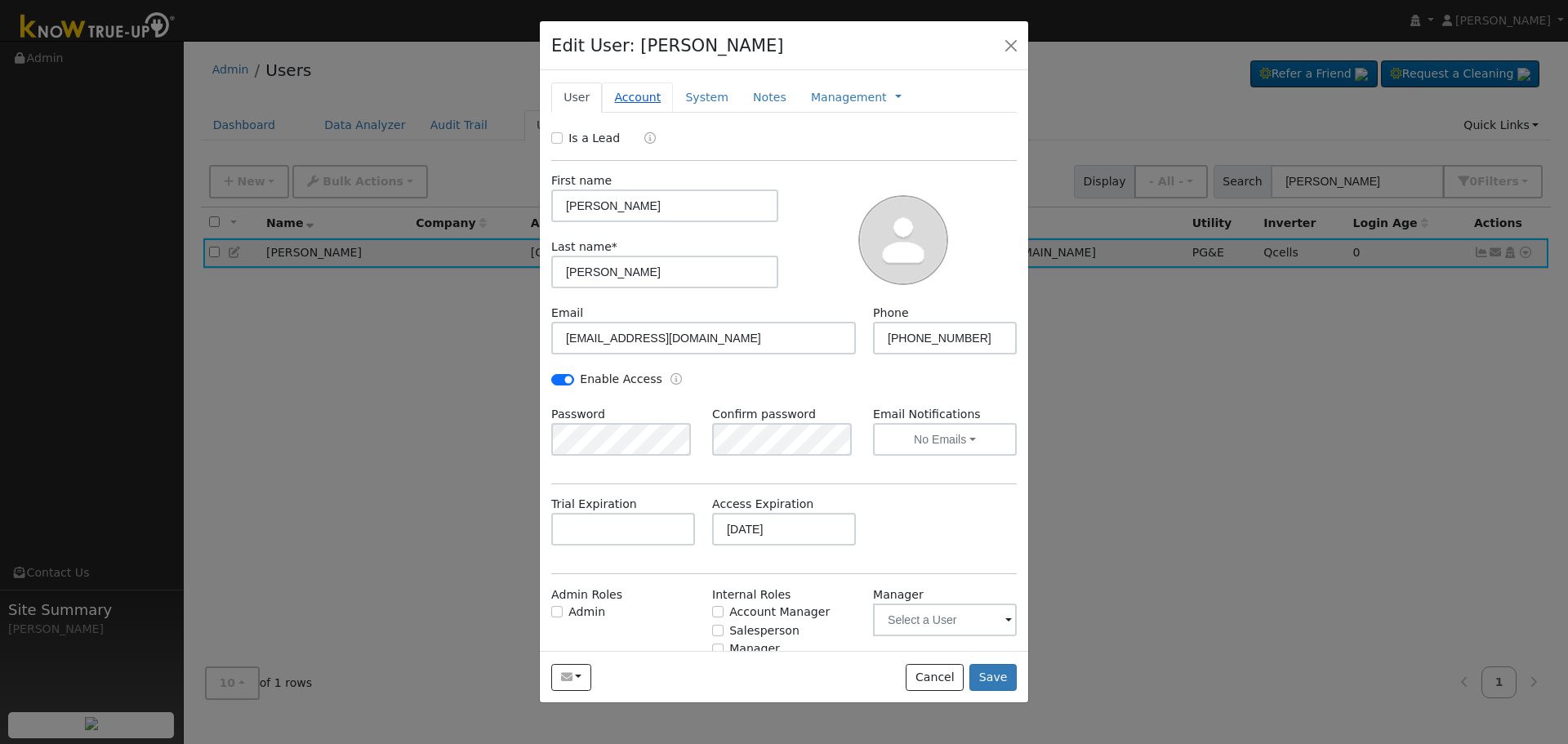
click at [646, 94] on link "Account" at bounding box center [637, 97] width 71 height 30
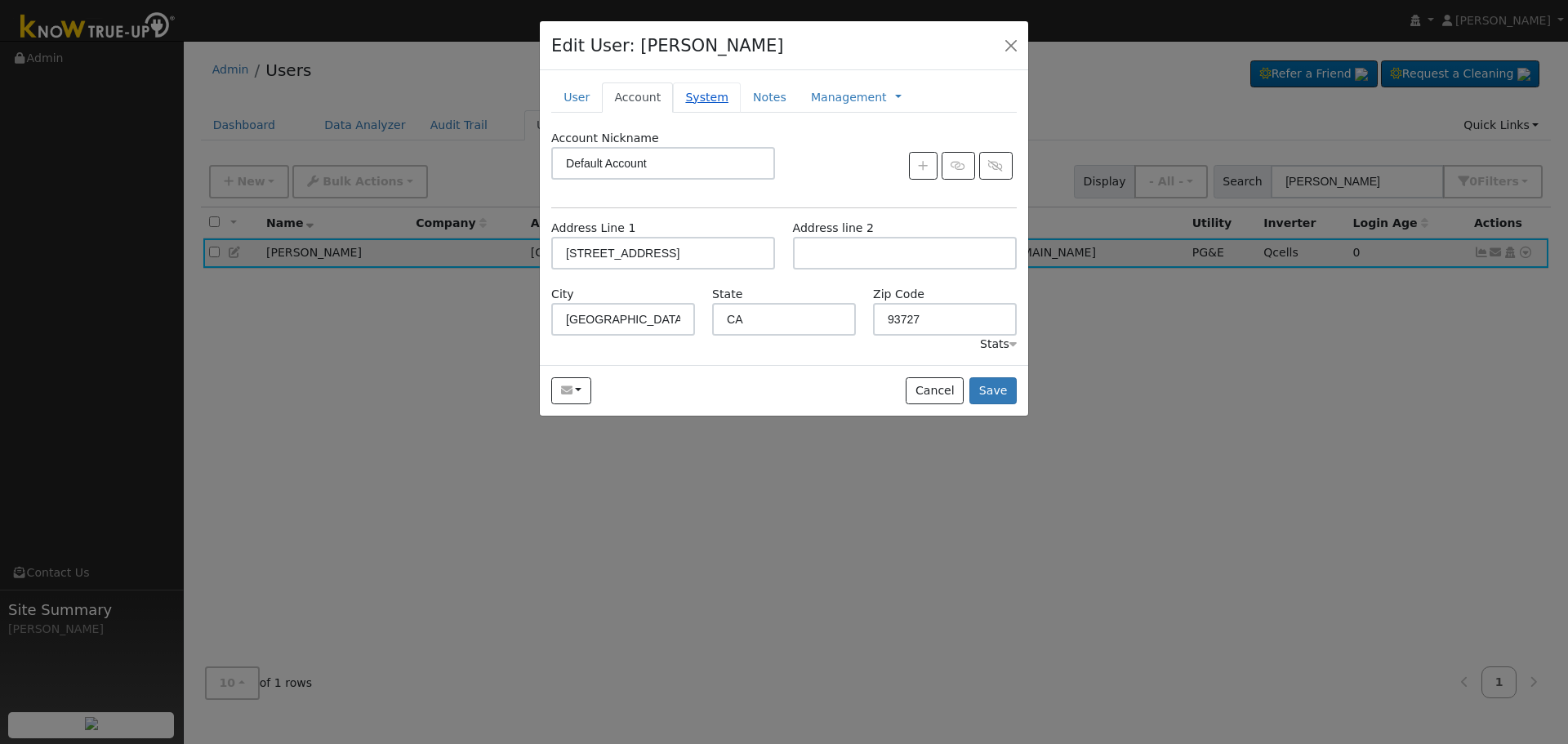
click at [699, 94] on link "System" at bounding box center [706, 97] width 68 height 30
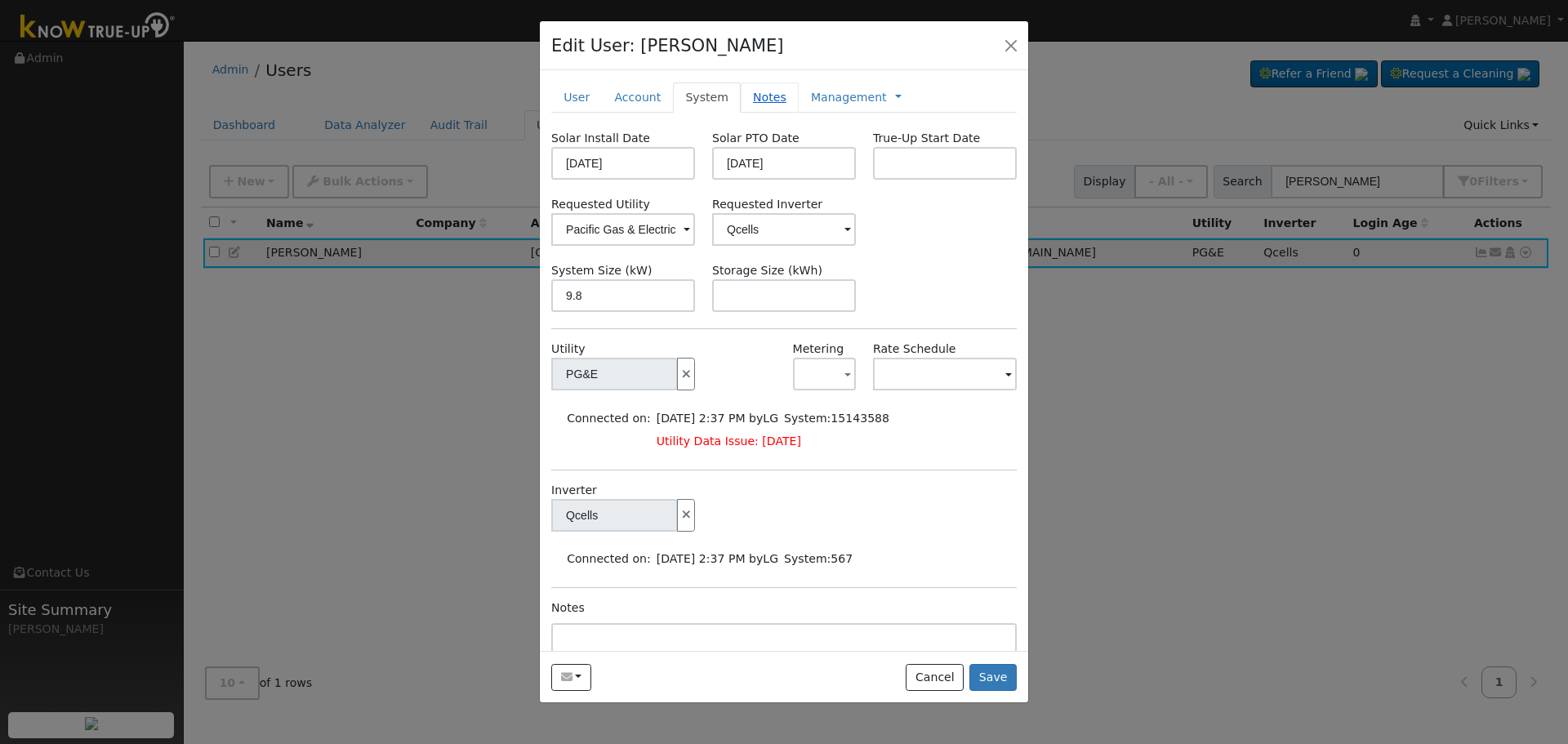
click at [763, 90] on link "Notes" at bounding box center [770, 97] width 58 height 30
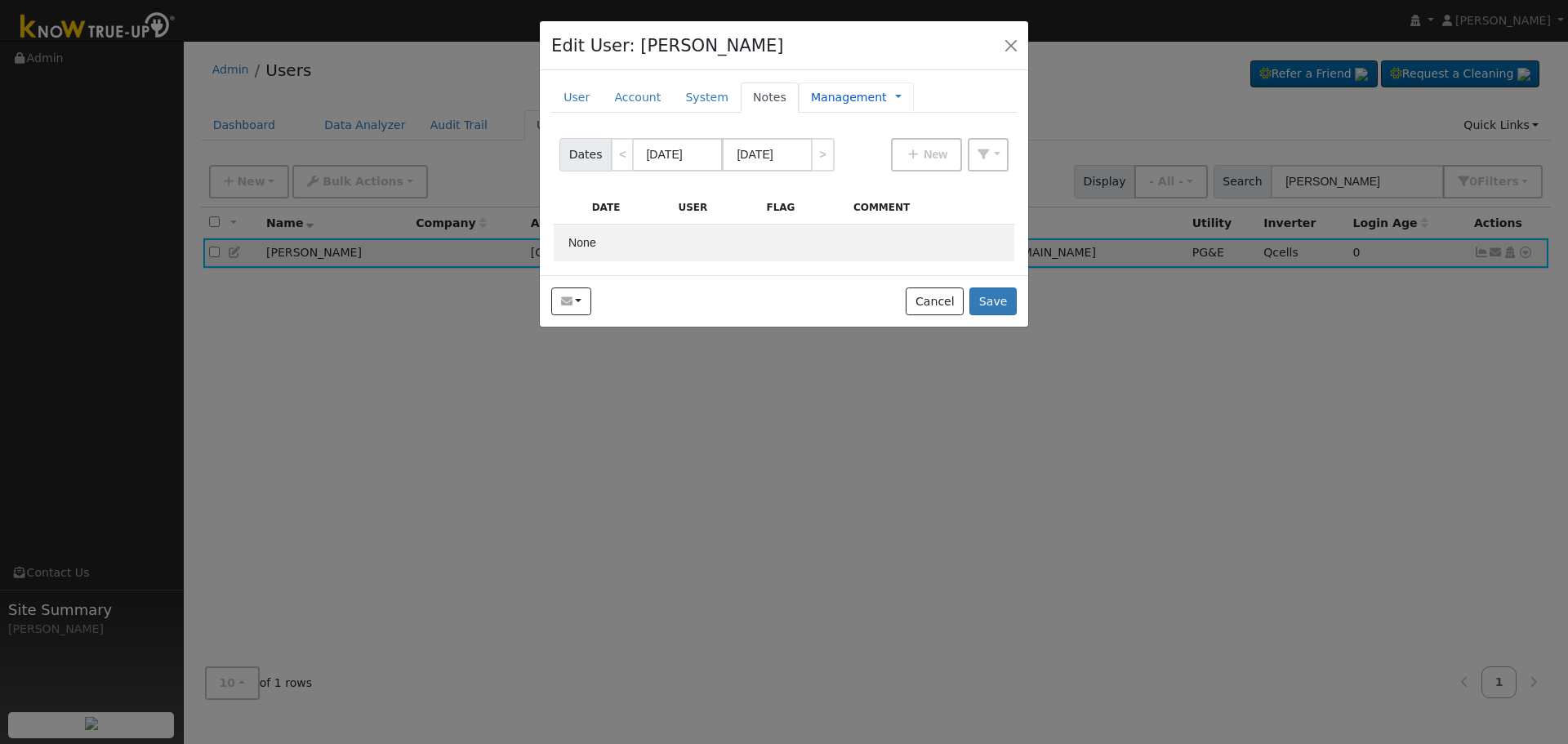
click at [815, 94] on link "Management" at bounding box center [848, 97] width 76 height 17
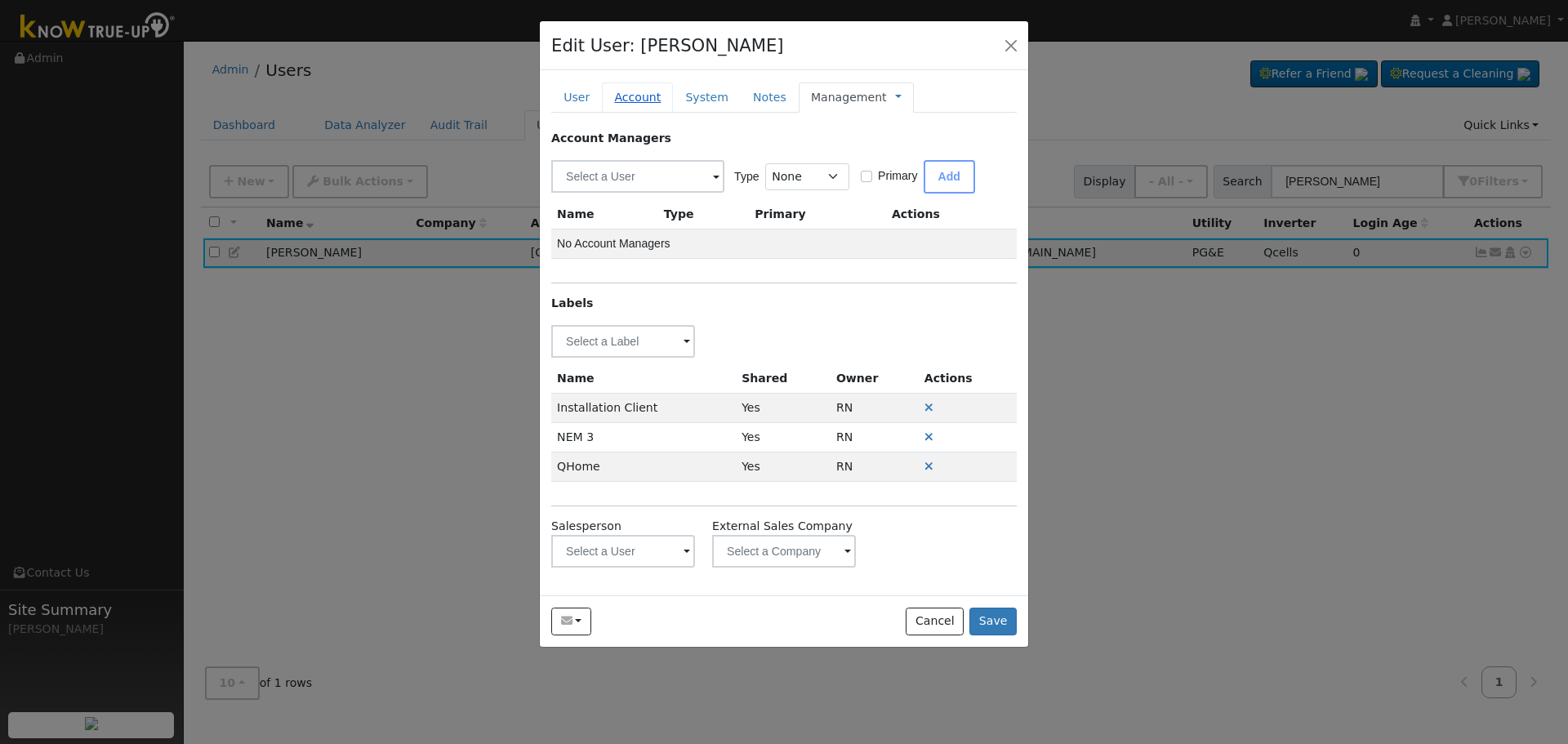
click at [634, 94] on link "Account" at bounding box center [637, 97] width 71 height 30
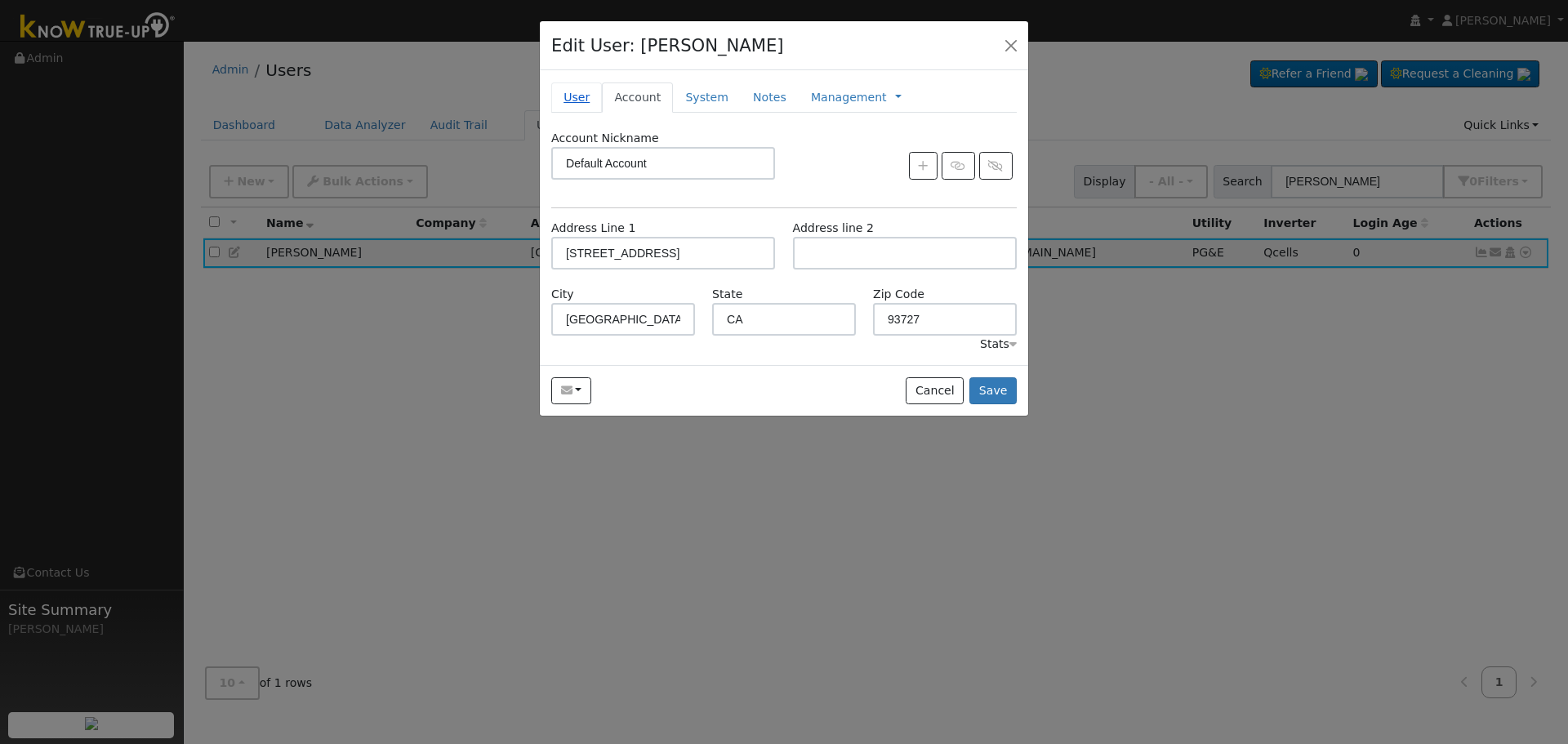
click at [566, 93] on link "User" at bounding box center [577, 97] width 50 height 30
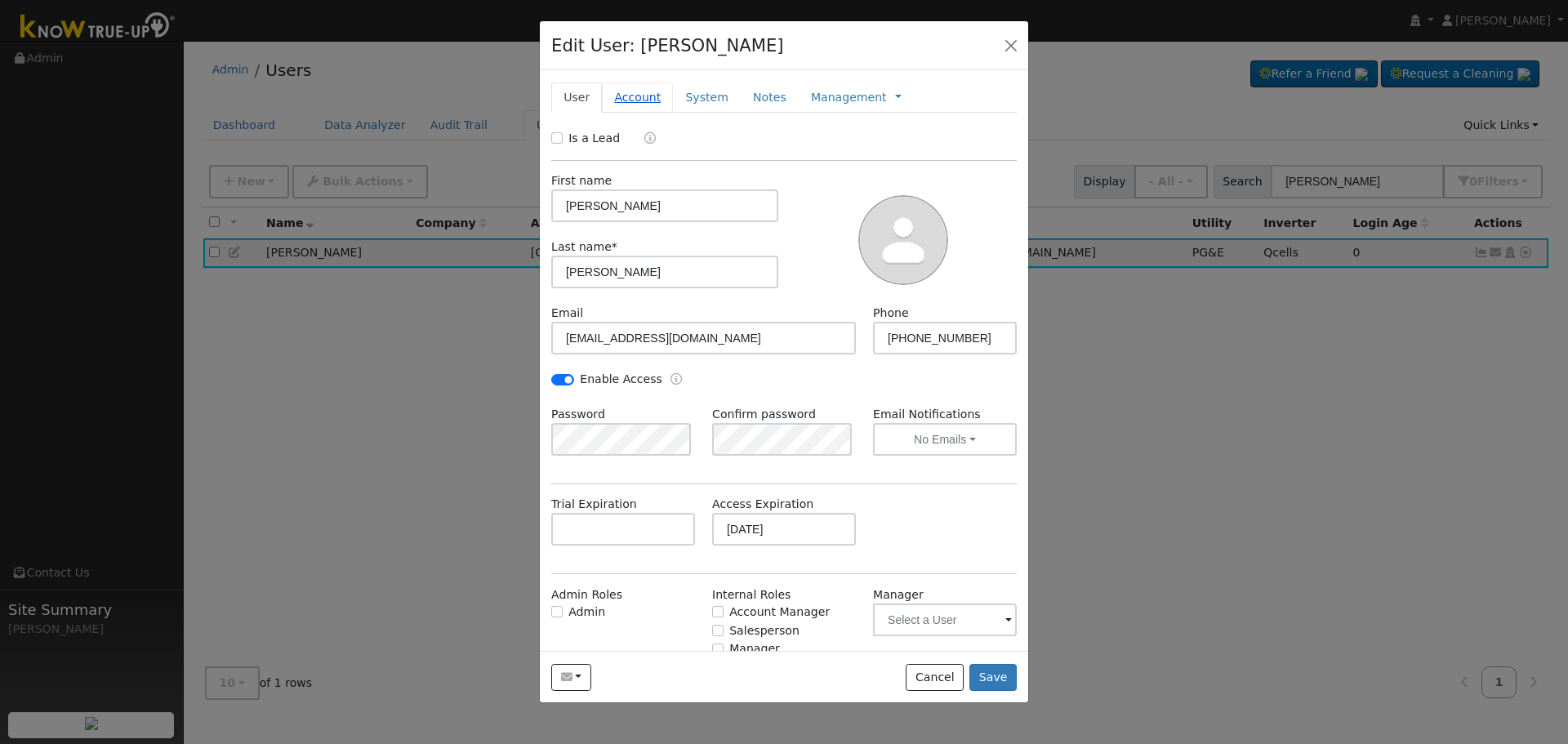
click at [637, 95] on link "Account" at bounding box center [637, 97] width 71 height 30
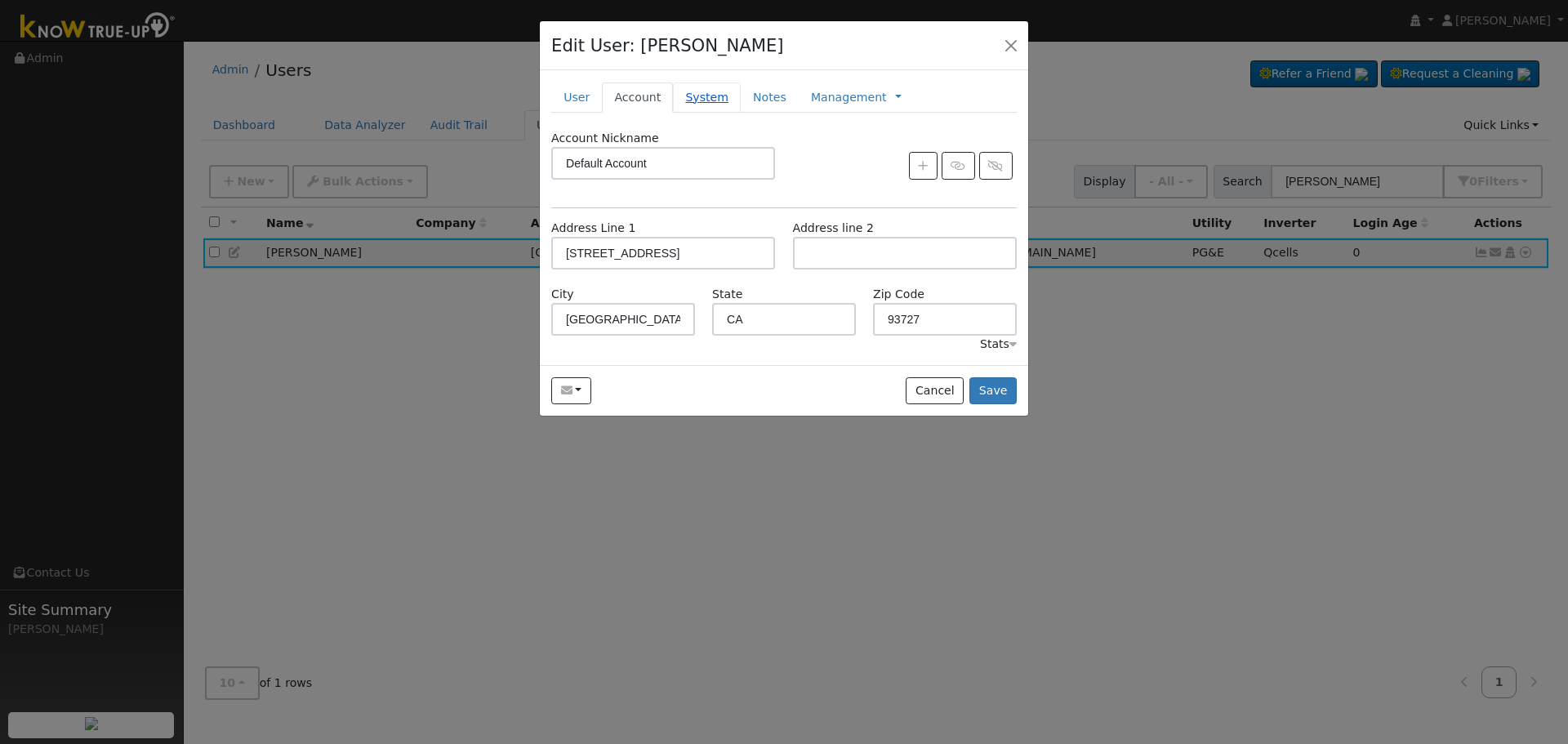
click at [691, 93] on link "System" at bounding box center [706, 97] width 68 height 30
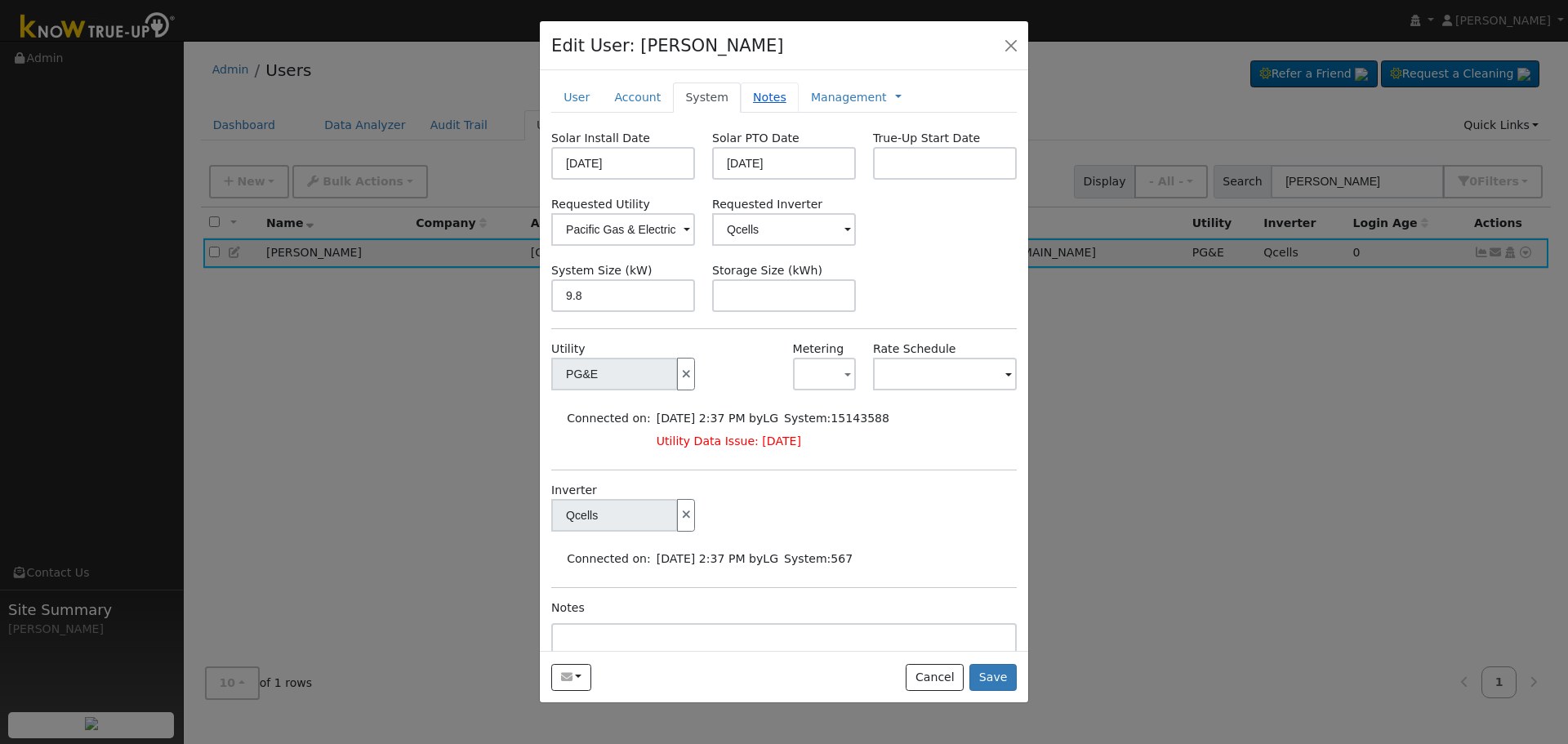
click at [747, 93] on link "Notes" at bounding box center [770, 97] width 58 height 30
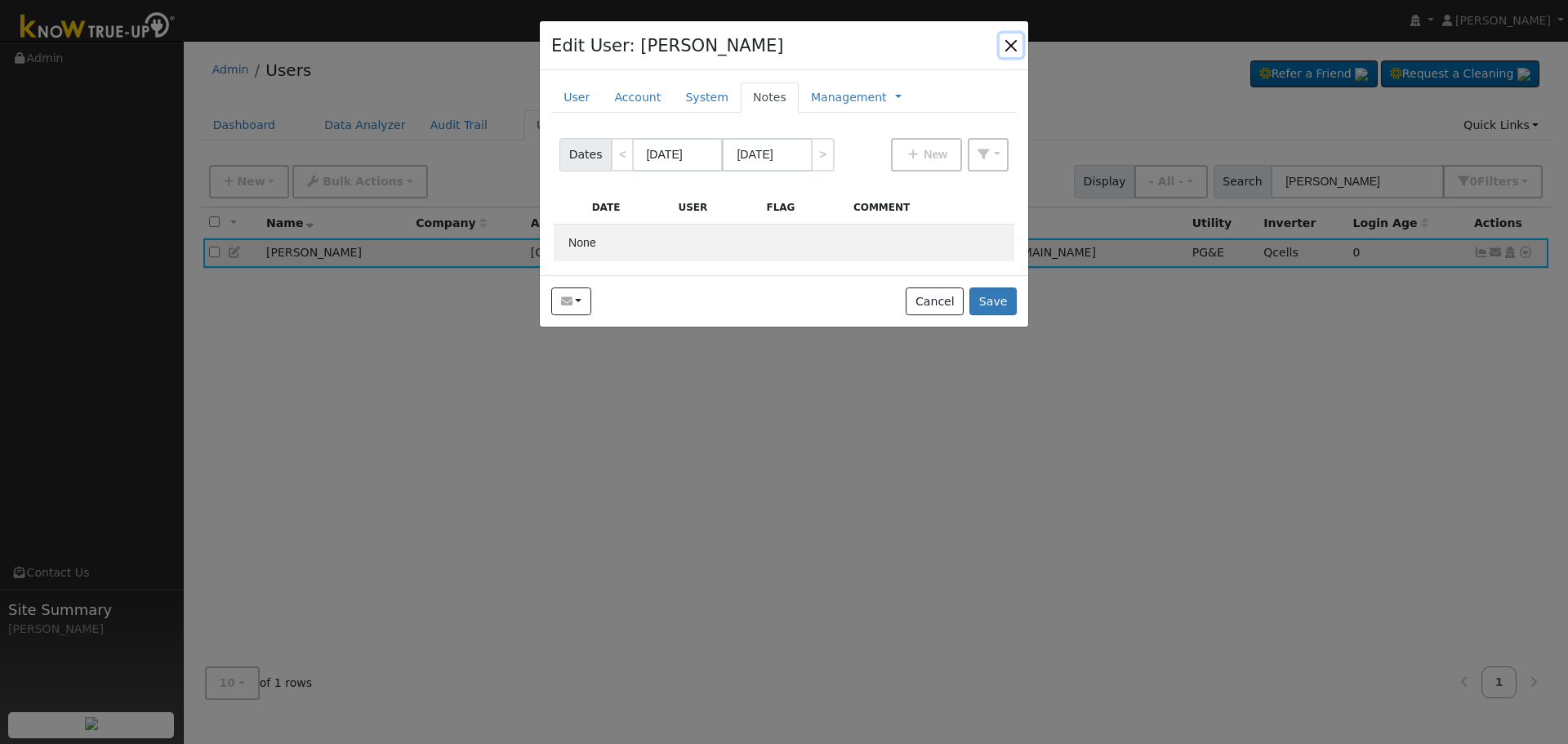
click at [1017, 46] on button "button" at bounding box center [1011, 45] width 22 height 22
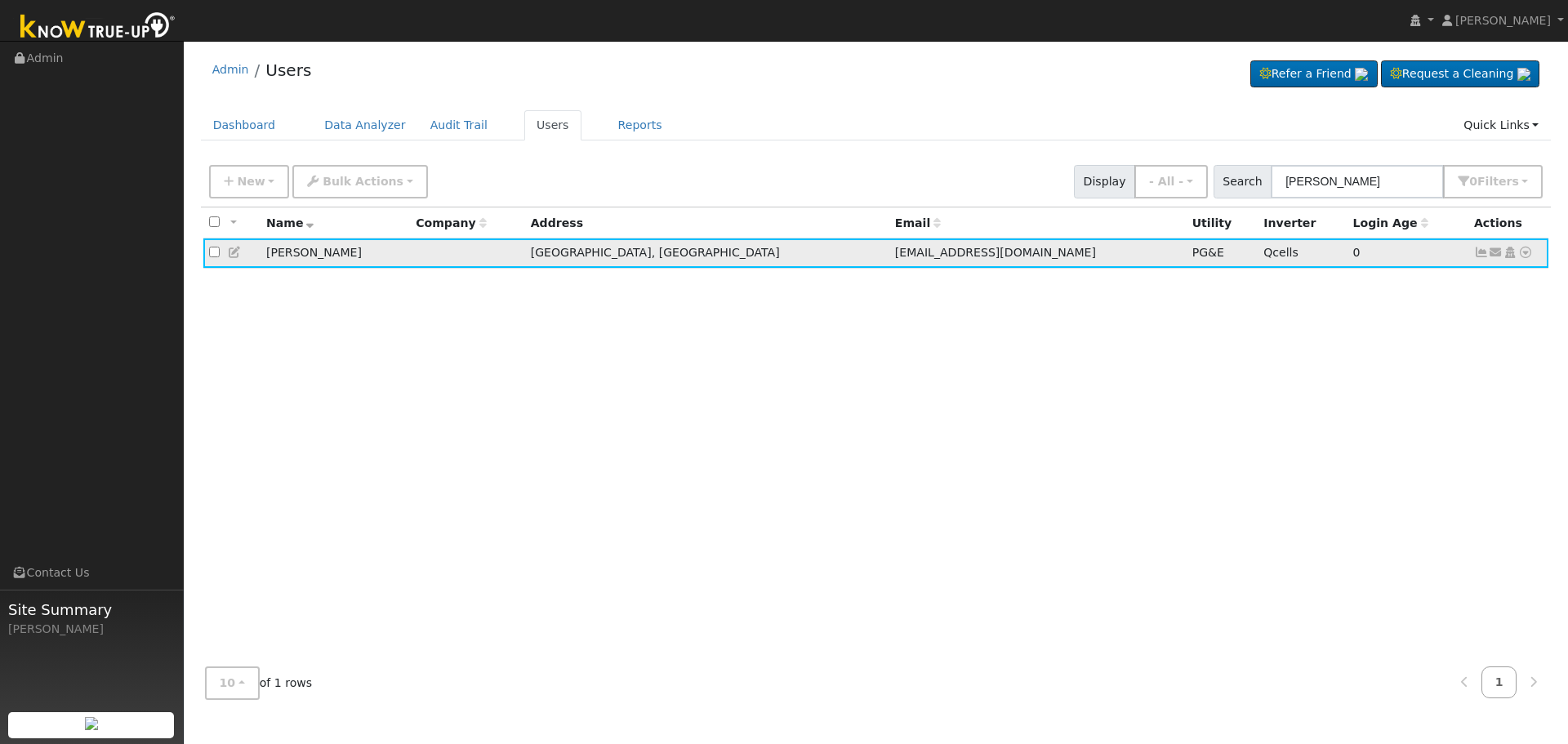
click at [1509, 251] on icon at bounding box center [1510, 252] width 15 height 11
